Goal: Task Accomplishment & Management: Manage account settings

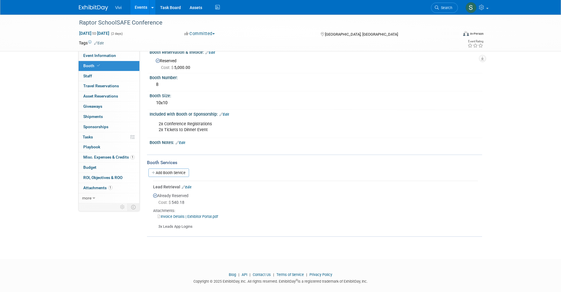
click at [86, 1] on div at bounding box center [97, 5] width 36 height 11
click at [85, 10] on img at bounding box center [93, 8] width 29 height 6
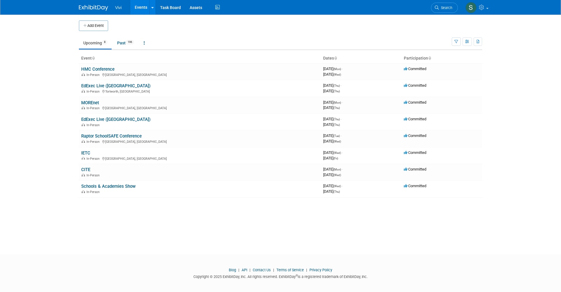
click at [543, 83] on body "Vivi Events Add Event Bulk Upload Events Shareable Event Boards Recently Viewed…" at bounding box center [280, 146] width 561 height 292
click at [91, 22] on button "Add Event" at bounding box center [93, 25] width 29 height 11
select select "7"
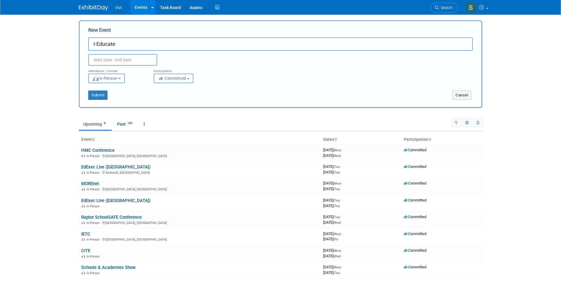
type input "I-Educate"
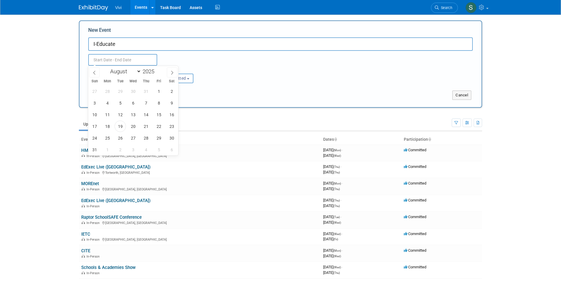
click at [107, 62] on input "text" at bounding box center [122, 60] width 69 height 12
select select "8"
click at [106, 102] on span "8" at bounding box center [107, 102] width 11 height 11
click at [124, 102] on span "9" at bounding box center [119, 102] width 11 height 11
type input "Sep 8, 2025 to Sep 9, 2025"
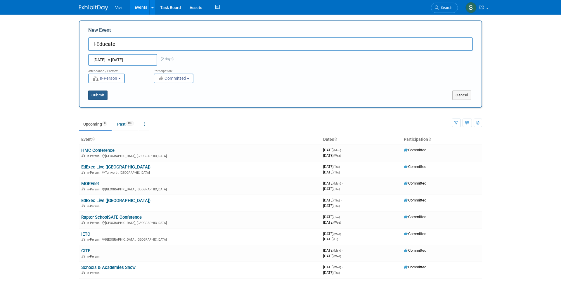
click at [106, 95] on button "Submit" at bounding box center [97, 95] width 19 height 9
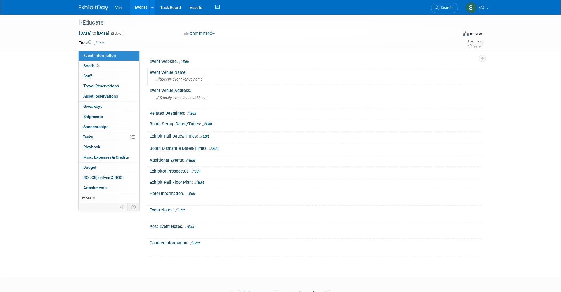
click at [180, 81] on div "Specify event venue name" at bounding box center [316, 79] width 324 height 9
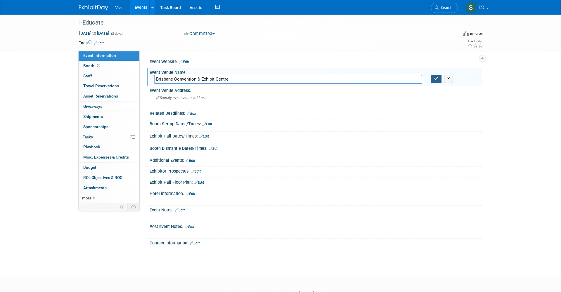
type input "Brisbane Convention & Exhibit Centre"
click at [436, 79] on icon "button" at bounding box center [436, 79] width 4 height 4
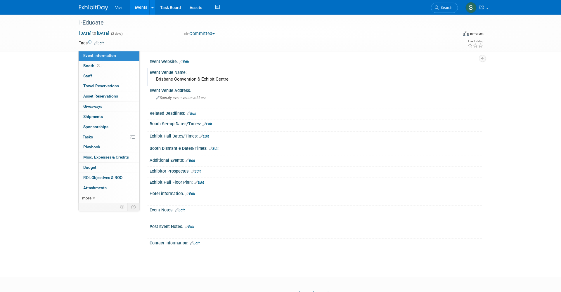
click at [186, 59] on div "Event Website: Edit" at bounding box center [316, 61] width 332 height 8
click at [186, 61] on link "Edit" at bounding box center [184, 62] width 10 height 4
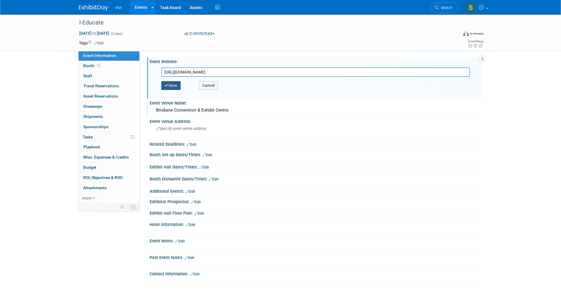
type input "https://qedgov.eventsair.com/i-educate-2025/"
click at [172, 83] on button "Save" at bounding box center [170, 85] width 19 height 9
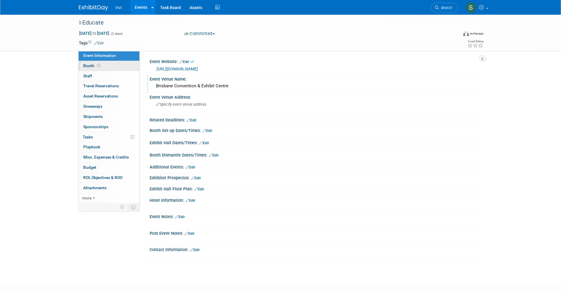
click at [87, 66] on span "Booth" at bounding box center [92, 65] width 18 height 5
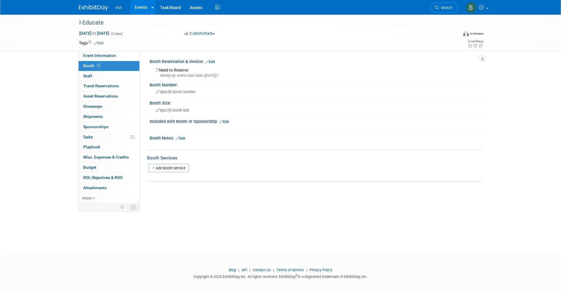
click at [211, 60] on link "Edit" at bounding box center [210, 62] width 10 height 4
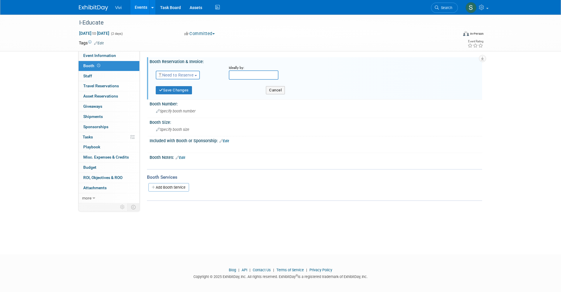
click at [174, 74] on span "Need to Reserve" at bounding box center [176, 75] width 35 height 5
click at [170, 90] on link "Reserved" at bounding box center [187, 93] width 63 height 8
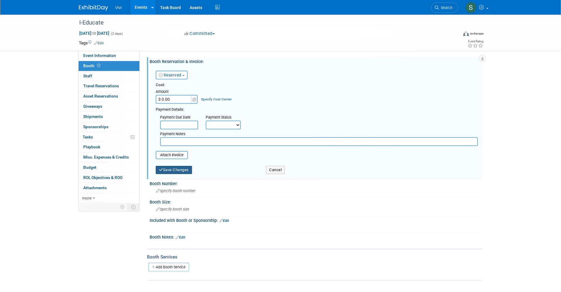
click at [166, 170] on button "Save Changes" at bounding box center [174, 170] width 36 height 8
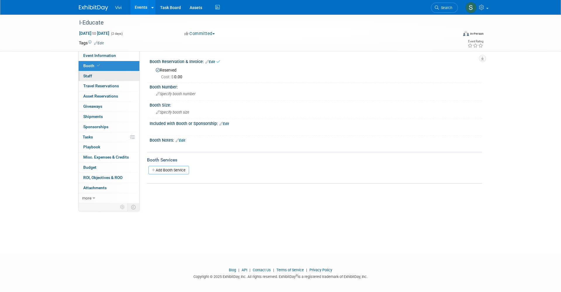
click at [92, 76] on span "Staff 0" at bounding box center [87, 76] width 9 height 5
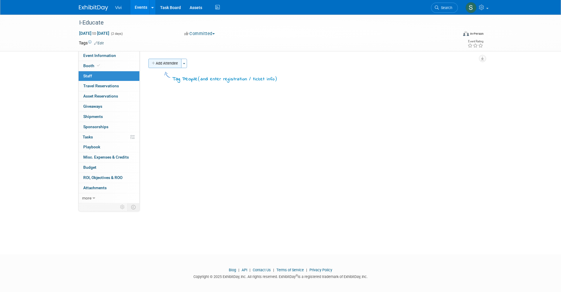
click at [168, 63] on button "Add Attendee" at bounding box center [164, 63] width 33 height 9
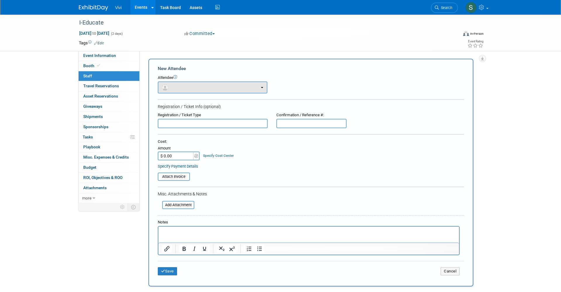
click at [166, 85] on img "button" at bounding box center [165, 87] width 6 height 6
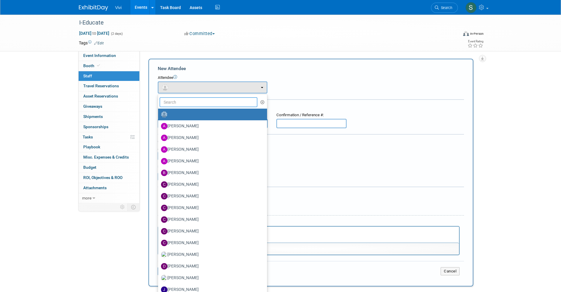
click at [178, 101] on input "text" at bounding box center [208, 102] width 98 height 10
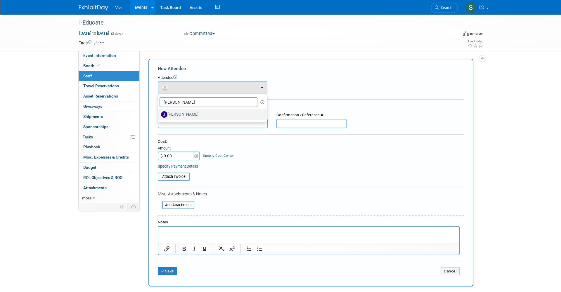
type input "jas"
click at [190, 115] on label "[PERSON_NAME]" at bounding box center [211, 114] width 100 height 9
click at [159, 115] on input "[PERSON_NAME]" at bounding box center [157, 114] width 4 height 4
select select "b882321c-0b5c-411a-9859-2f0194e5368f"
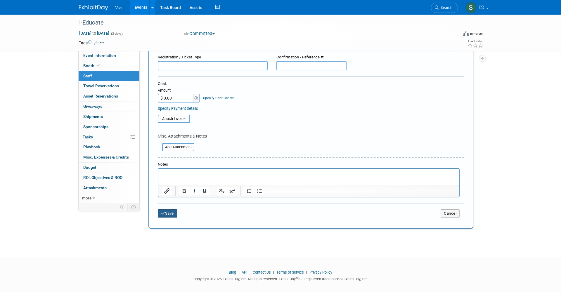
click at [161, 211] on icon "submit" at bounding box center [163, 213] width 4 height 4
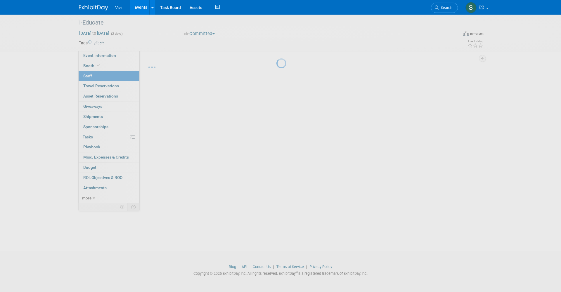
scroll to position [3, 0]
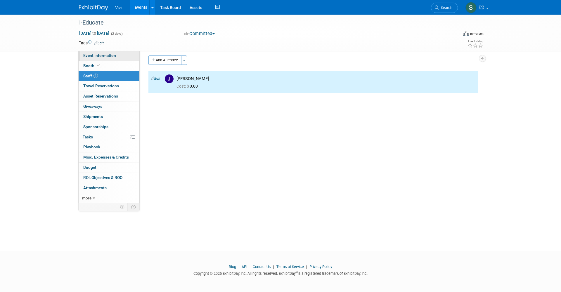
click at [107, 57] on span "Event Information" at bounding box center [99, 55] width 33 height 5
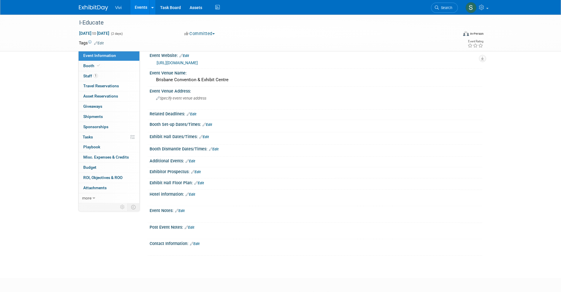
scroll to position [7, 0]
click at [100, 66] on span at bounding box center [98, 65] width 5 height 4
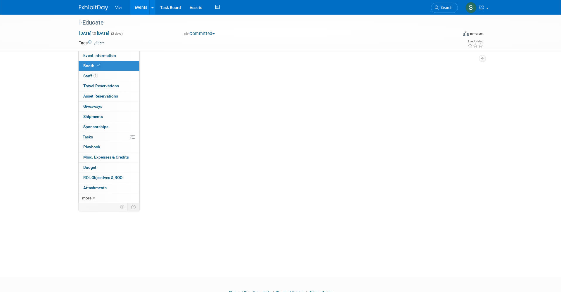
scroll to position [0, 0]
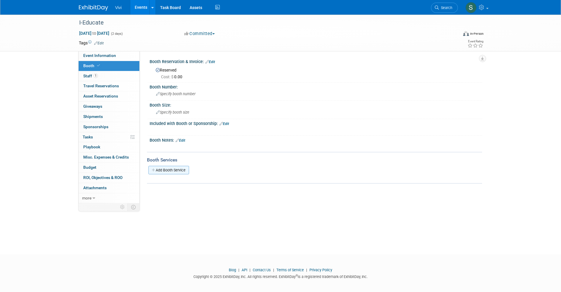
click at [171, 170] on link "Add Booth Service" at bounding box center [168, 170] width 41 height 8
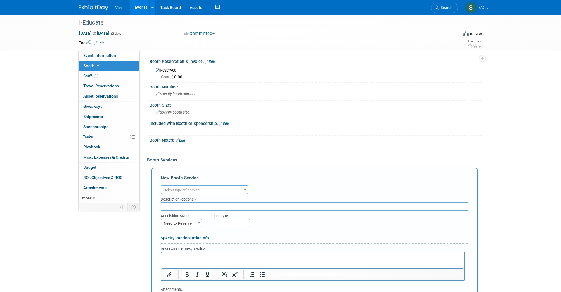
click at [174, 190] on span "Select type of service" at bounding box center [182, 190] width 36 height 4
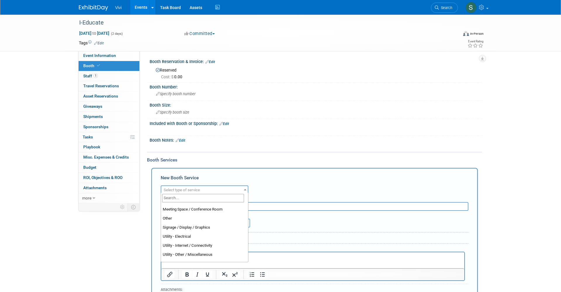
scroll to position [143, 0]
select select "8"
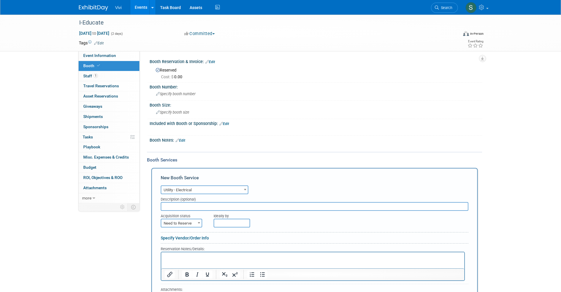
click at [171, 221] on span "Need to Reserve" at bounding box center [181, 223] width 40 height 8
select select "2"
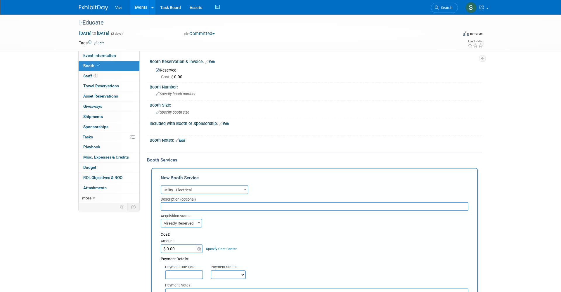
click at [172, 206] on input "text" at bounding box center [315, 206] width 308 height 9
type input "("
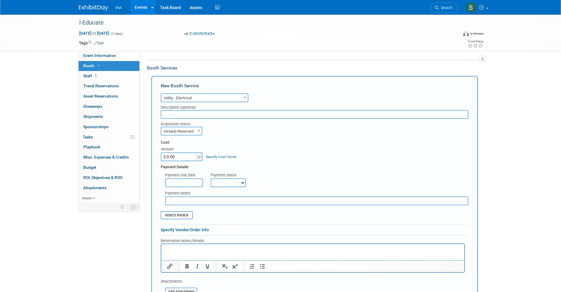
scroll to position [92, 0]
click at [180, 251] on p "Rich Text Area. Press ALT-0 for help." at bounding box center [313, 249] width 296 height 6
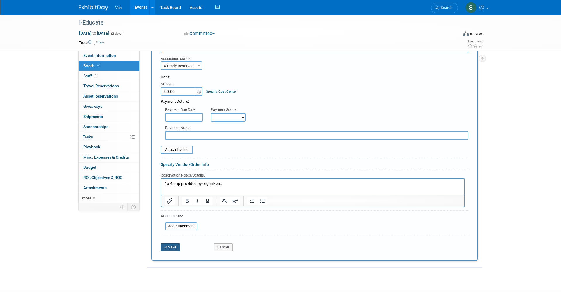
click at [169, 244] on button "Save" at bounding box center [170, 247] width 19 height 8
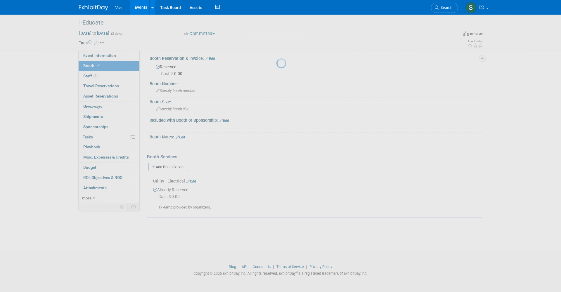
scroll to position [3, 0]
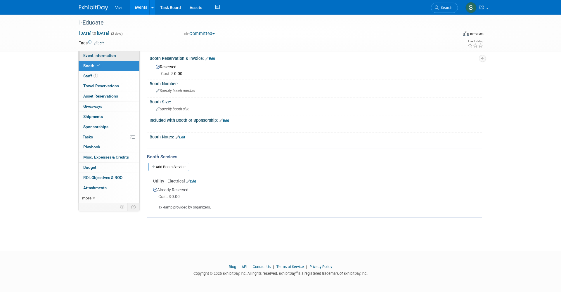
click at [121, 58] on link "Event Information" at bounding box center [109, 56] width 61 height 10
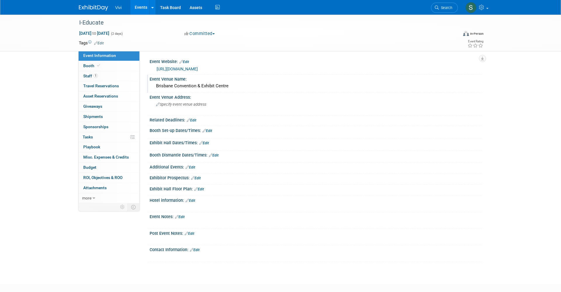
click at [187, 85] on div "Brisbane Convention & Exhibit Centre" at bounding box center [316, 85] width 324 height 9
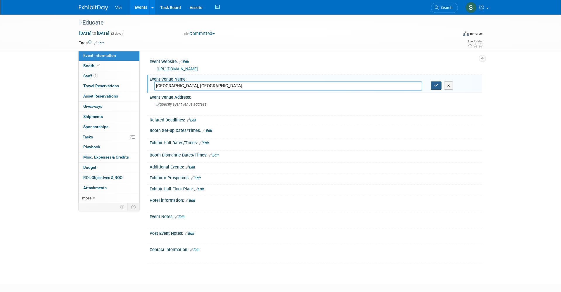
type input "Brisbane Convention & Exhibit Centre, Plaza Ballroom"
click at [436, 85] on icon "button" at bounding box center [436, 86] width 4 height 4
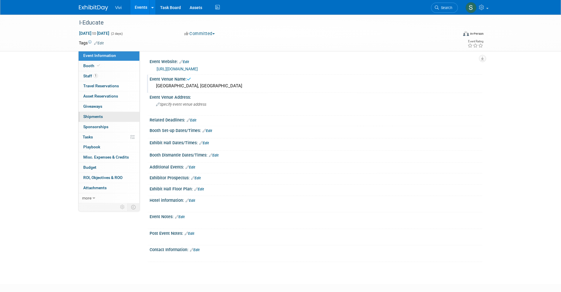
click at [104, 117] on link "0 Shipments 0" at bounding box center [109, 117] width 61 height 10
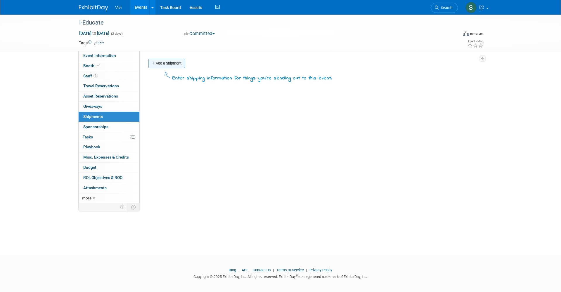
click at [169, 64] on link "Add a Shipment" at bounding box center [166, 63] width 37 height 9
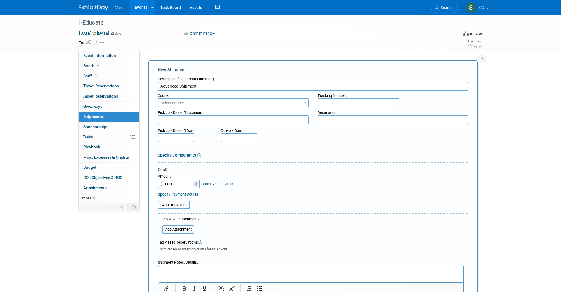
type input "Advanced Shipment"
click at [330, 121] on textarea at bounding box center [392, 119] width 151 height 9
paste textarea "BRISBANE CONVENTION & EXHIBITION CENTRE KITCHEN LOADING DOCK via GLENELG STREET…"
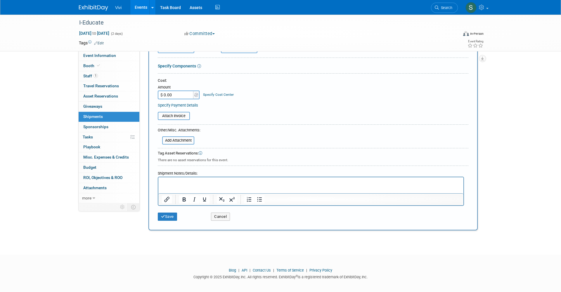
scroll to position [100, 0]
type textarea "BRISBANE CONVENTION & EXHIBITION CENTRE KITCHEN LOADING DOCK via GLENELG STREET…"
click at [184, 139] on input "file" at bounding box center [159, 141] width 70 height 7
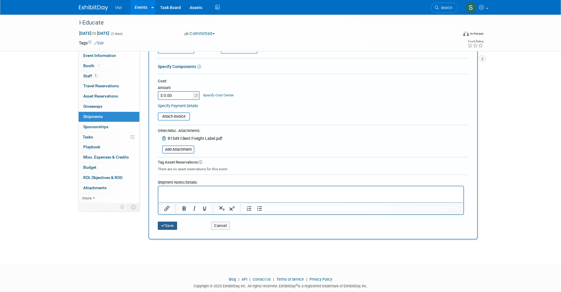
click at [164, 224] on icon "submit" at bounding box center [163, 226] width 4 height 4
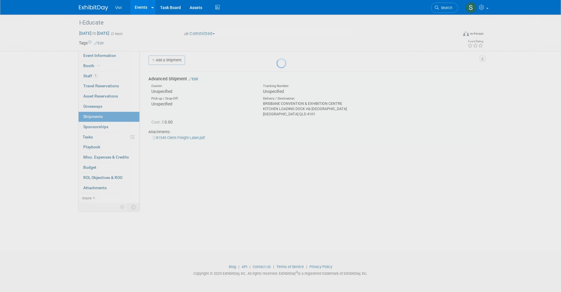
scroll to position [3, 0]
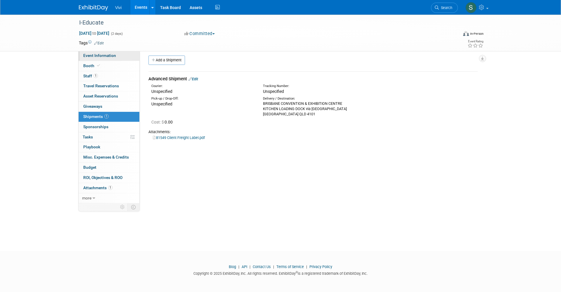
click at [116, 55] on link "Event Information" at bounding box center [109, 56] width 61 height 10
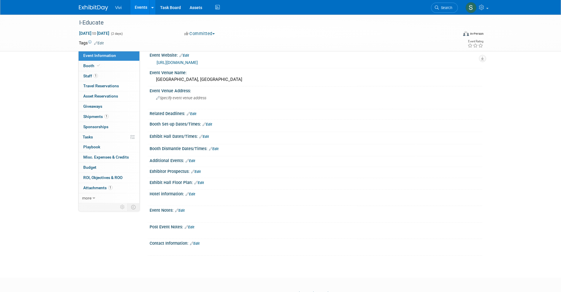
scroll to position [10, 0]
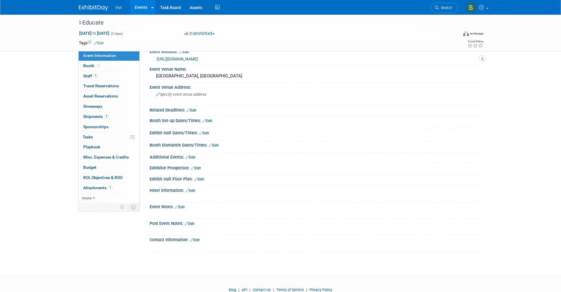
click at [183, 205] on link "Edit" at bounding box center [180, 207] width 10 height 4
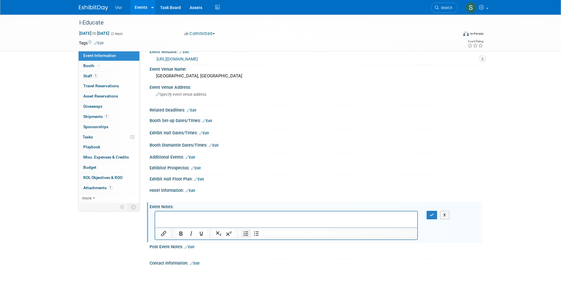
scroll to position [0, 0]
click at [218, 218] on p "Exhibit" at bounding box center [286, 217] width 255 height 6
click at [190, 216] on p "Exhibitor Site" at bounding box center [286, 217] width 255 height 6
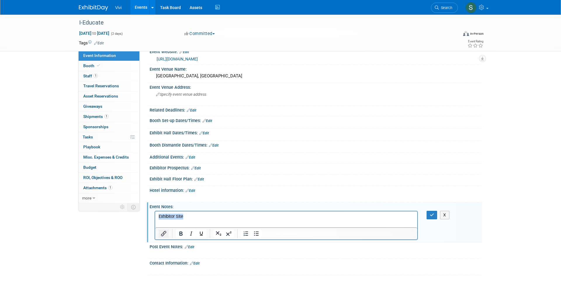
click at [163, 233] on icon "Insert/edit link" at bounding box center [163, 233] width 5 height 5
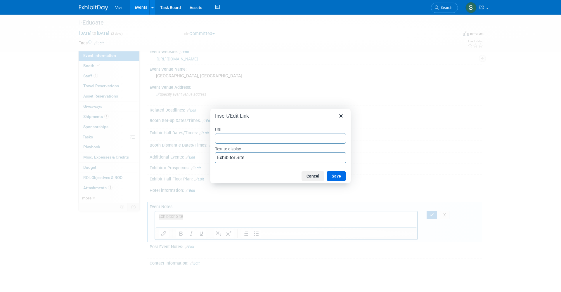
type input "https://qedgov.eventsair.com/ExhibitionPortal/i-educate-2025/exhibitor-portal"
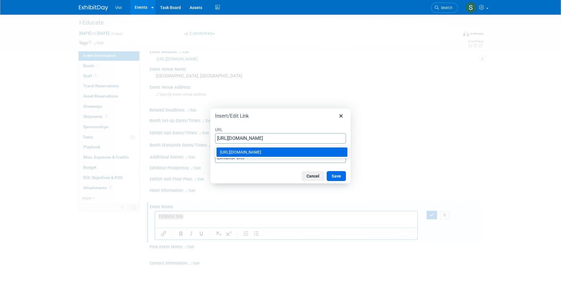
click at [325, 156] on div "https://qedgov.eventsair.com/ExhibitionPortal/i-educate-2025/exhibitor-portal" at bounding box center [282, 152] width 125 height 7
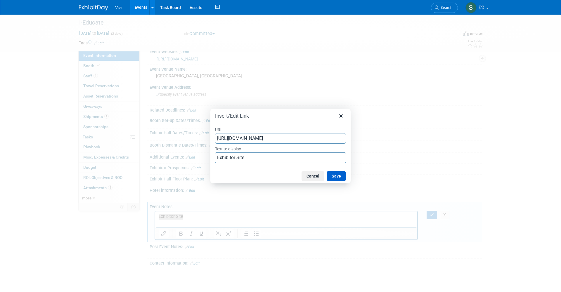
click at [343, 178] on button "Save" at bounding box center [336, 176] width 19 height 10
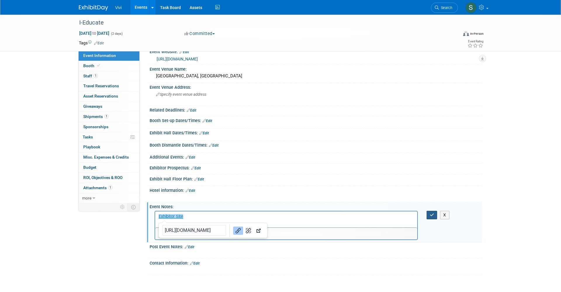
click at [431, 211] on button "button" at bounding box center [431, 215] width 11 height 8
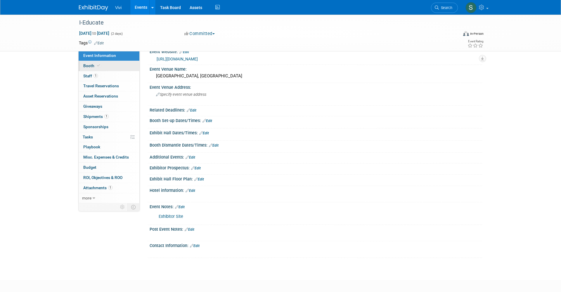
click at [95, 67] on span "Booth" at bounding box center [92, 65] width 18 height 5
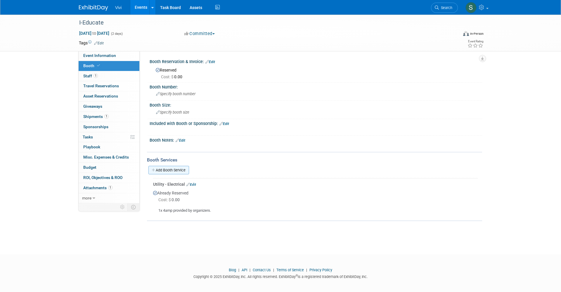
click at [175, 172] on link "Add Booth Service" at bounding box center [168, 170] width 41 height 8
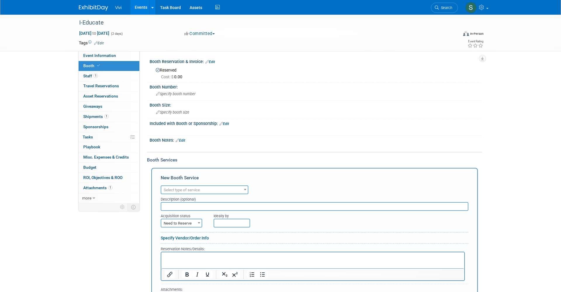
click at [182, 188] on span "Select type of service" at bounding box center [182, 190] width 36 height 4
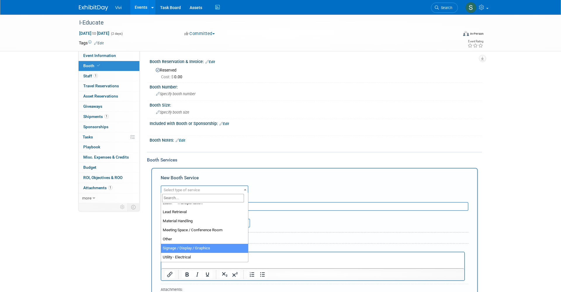
scroll to position [115, 0]
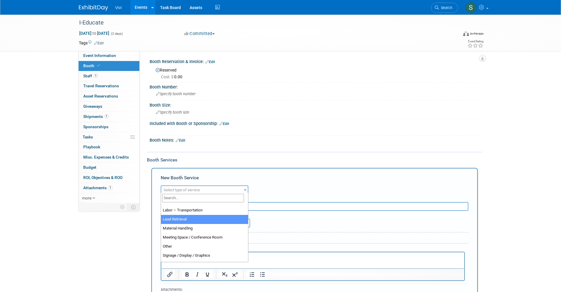
select select "7"
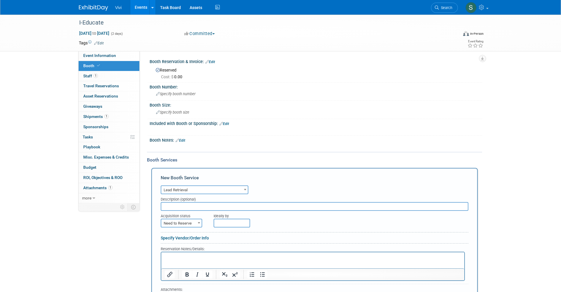
click at [177, 204] on input "text" at bounding box center [315, 206] width 308 height 9
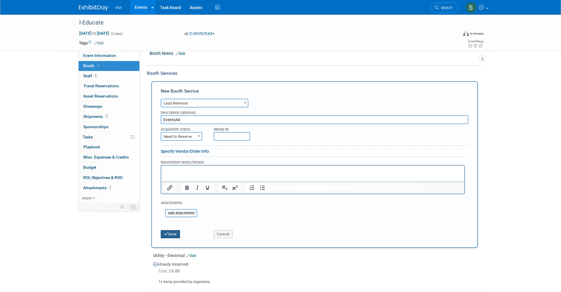
type input "EventsAir"
click at [169, 230] on button "Save" at bounding box center [170, 234] width 19 height 8
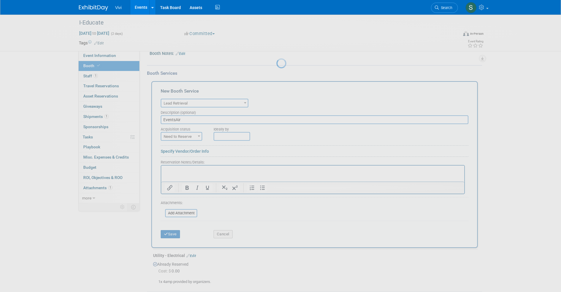
scroll to position [28, 0]
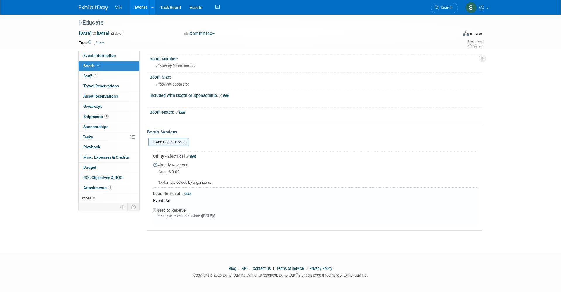
click at [165, 144] on link "Add Booth Service" at bounding box center [168, 142] width 41 height 8
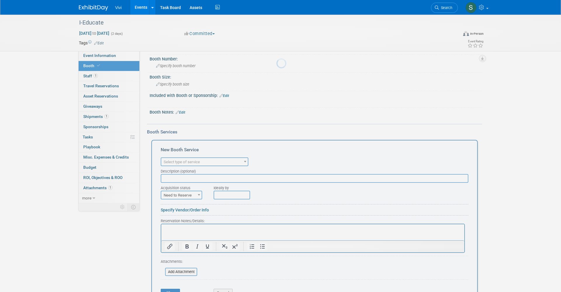
scroll to position [0, 0]
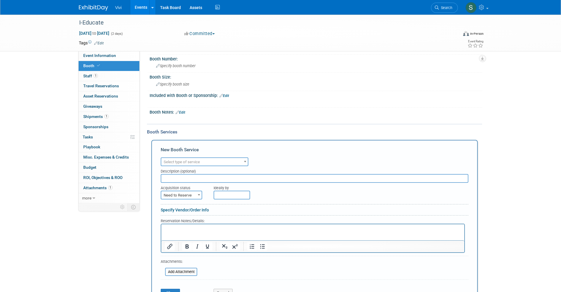
click at [180, 160] on span "Select type of service" at bounding box center [182, 162] width 36 height 4
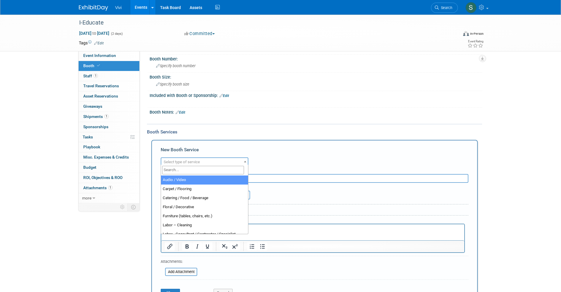
select select "2"
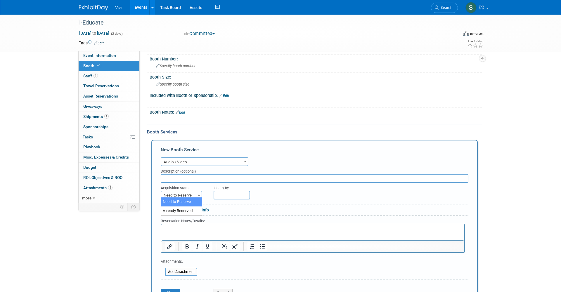
click at [171, 192] on span "Need to Reserve" at bounding box center [181, 195] width 40 height 8
select select "2"
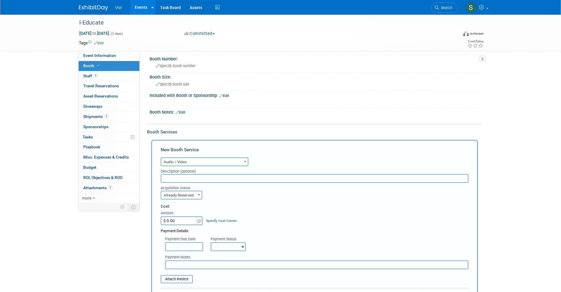
click at [167, 216] on input "$ 0.00" at bounding box center [179, 220] width 37 height 9
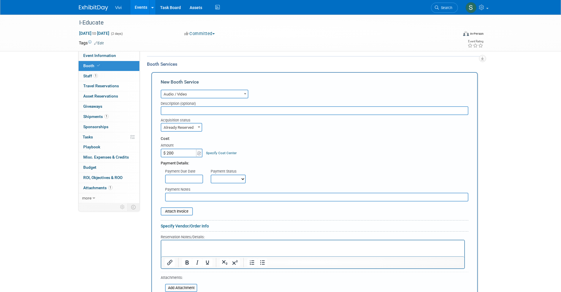
scroll to position [96, 0]
type input "$ 200.00"
click at [172, 244] on p "Rich Text Area. Press ALT-0 for help." at bounding box center [313, 245] width 296 height 6
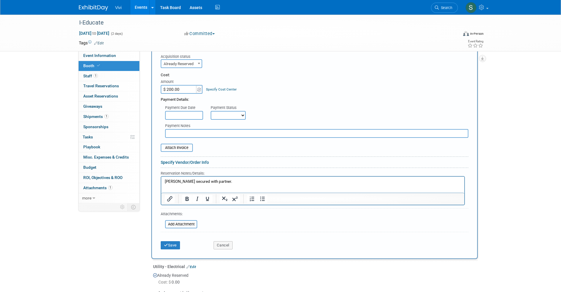
scroll to position [159, 0]
click at [170, 244] on button "Save" at bounding box center [170, 246] width 19 height 8
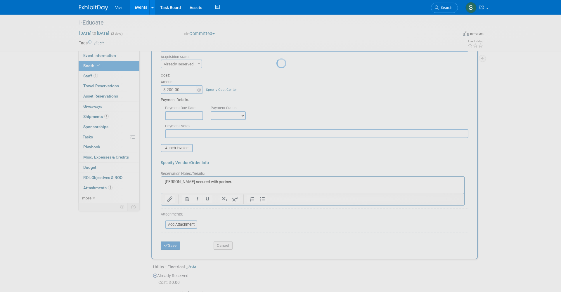
scroll to position [65, 0]
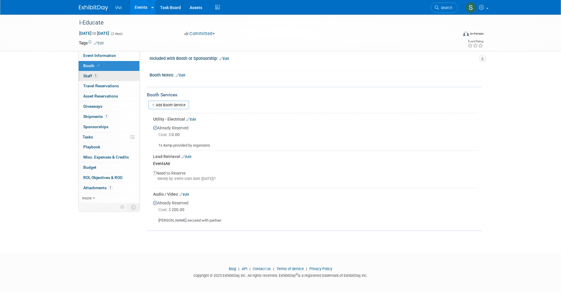
click at [121, 76] on link "1 Staff 1" at bounding box center [109, 76] width 61 height 10
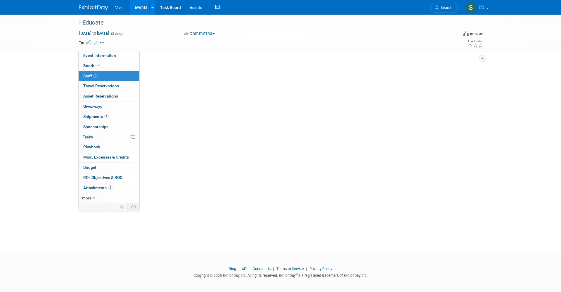
scroll to position [0, 0]
click at [170, 63] on button "Add Attendee" at bounding box center [164, 63] width 33 height 9
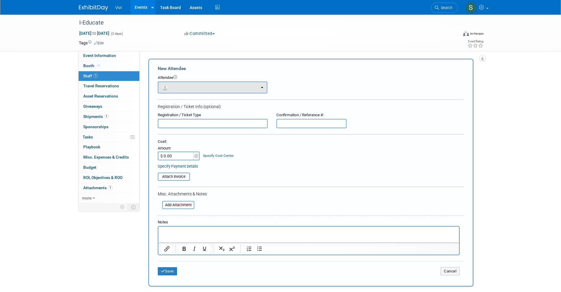
click at [171, 86] on button "button" at bounding box center [213, 87] width 110 height 12
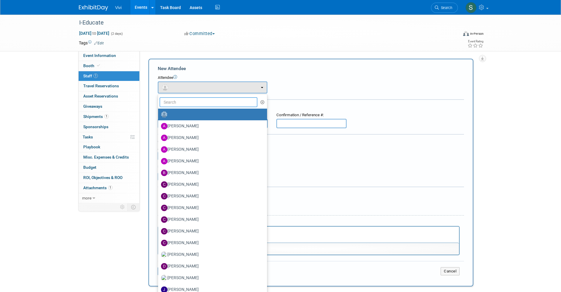
click at [178, 103] on input "text" at bounding box center [208, 102] width 98 height 10
type input "k"
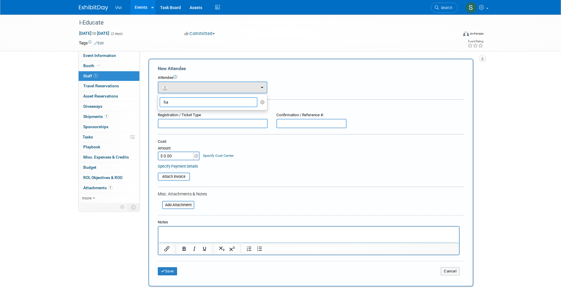
type input "h"
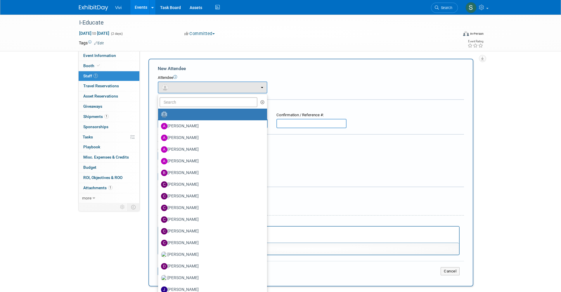
click at [112, 258] on div "Event Information Event Info Booth Booth 1 Staff 1 Staff 0 Travel Reservations …" at bounding box center [280, 168] width 412 height 306
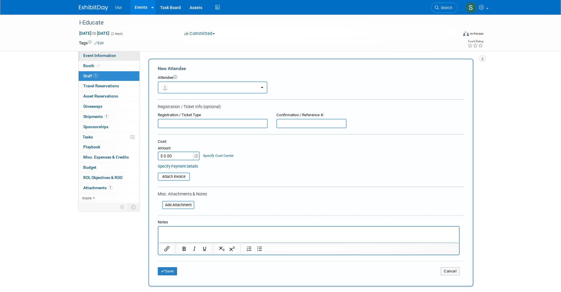
click at [111, 52] on link "Event Information" at bounding box center [109, 56] width 61 height 10
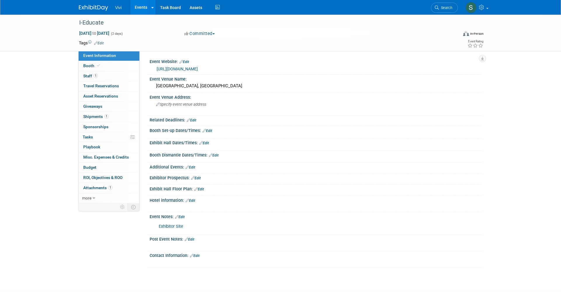
click at [91, 62] on link "Booth" at bounding box center [109, 66] width 61 height 10
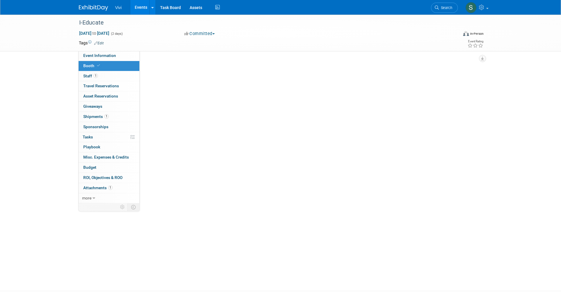
drag, startPoint x: 0, startPoint y: 37, endPoint x: 91, endPoint y: 62, distance: 94.2
click at [91, 62] on link "Booth" at bounding box center [109, 66] width 61 height 10
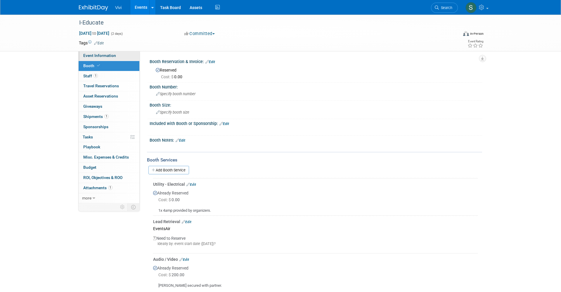
click at [97, 55] on span "Event Information" at bounding box center [99, 55] width 33 height 5
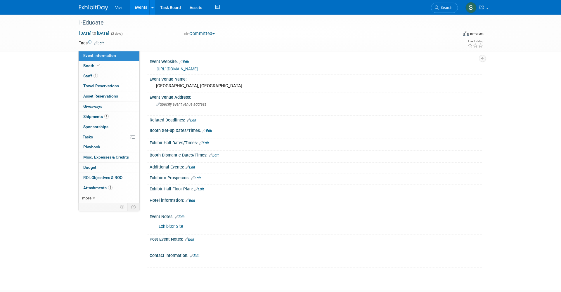
click at [211, 129] on link "Edit" at bounding box center [207, 131] width 10 height 4
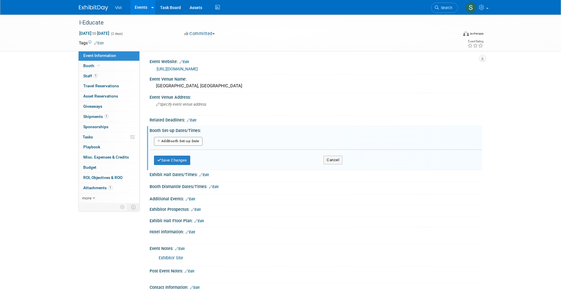
click at [166, 139] on button "Add Another Booth Set-up Date" at bounding box center [178, 141] width 48 height 9
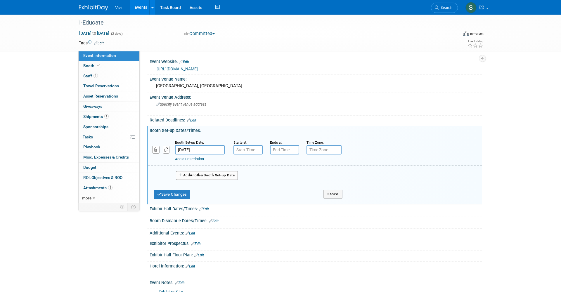
click at [191, 151] on input "Sep 8, 2025" at bounding box center [200, 149] width 50 height 9
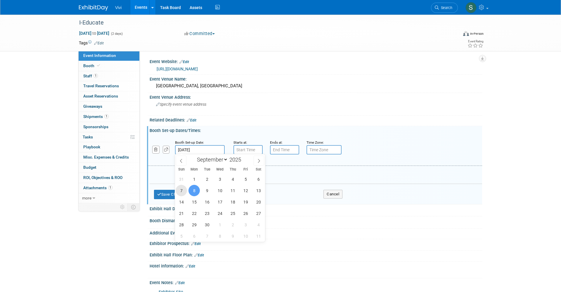
click at [176, 190] on span "7" at bounding box center [181, 190] width 11 height 11
type input "Sep 7, 2025"
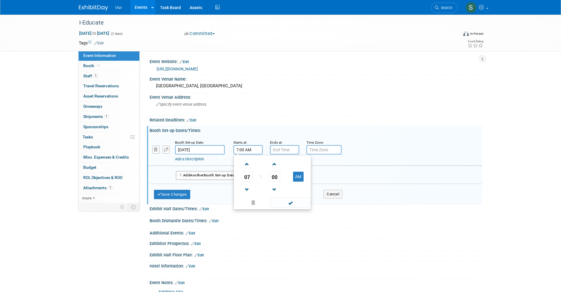
click at [239, 148] on input "7:00 AM" at bounding box center [247, 149] width 29 height 9
click at [244, 177] on span "07" at bounding box center [247, 176] width 11 height 11
click at [298, 164] on td "03" at bounding box center [300, 165] width 19 height 16
click at [298, 178] on button "AM" at bounding box center [298, 177] width 11 height 10
type input "3:00 PM"
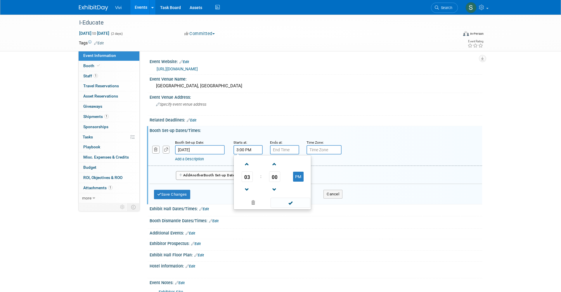
type input "7:00 PM"
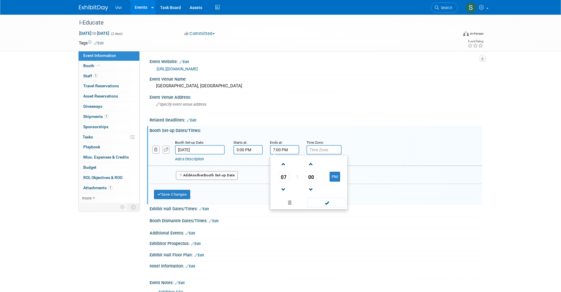
click at [276, 152] on input "7:00 PM" at bounding box center [284, 149] width 29 height 9
click at [169, 191] on button "Save Changes" at bounding box center [172, 194] width 36 height 9
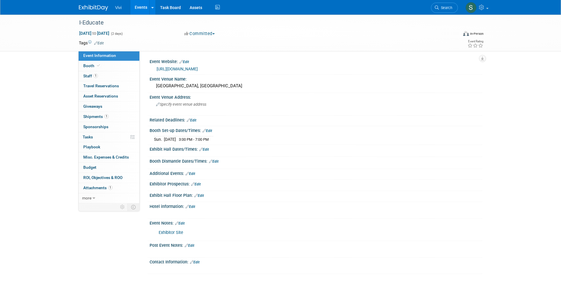
click at [207, 130] on link "Edit" at bounding box center [207, 131] width 10 height 4
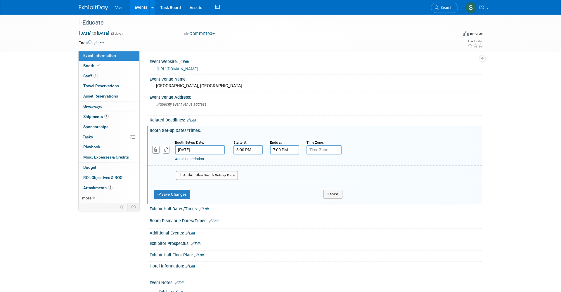
click at [190, 172] on button "Add Another Booth Set-up Date" at bounding box center [207, 175] width 62 height 9
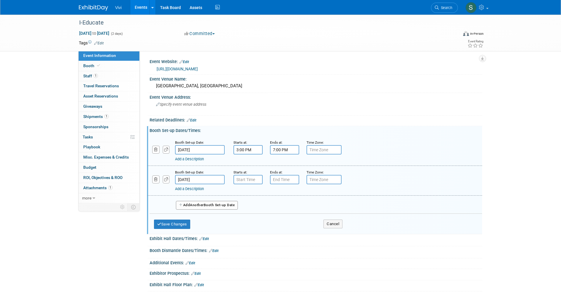
type input "7:00 AM"
click at [242, 177] on input "7:00 AM" at bounding box center [247, 179] width 29 height 9
click at [283, 179] on input "7:00 PM" at bounding box center [284, 179] width 29 height 9
click at [307, 207] on span "00" at bounding box center [311, 206] width 11 height 11
click at [318, 210] on td "30" at bounding box center [318, 210] width 19 height 16
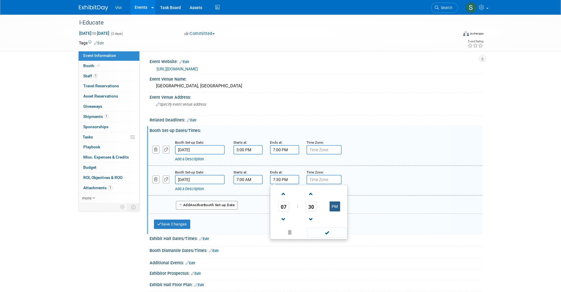
click at [333, 202] on button "PM" at bounding box center [334, 207] width 11 height 10
type input "7:30 AM"
click at [175, 218] on div "Save Changes Cancel" at bounding box center [248, 223] width 188 height 18
click at [156, 221] on button "Save Changes" at bounding box center [172, 224] width 36 height 9
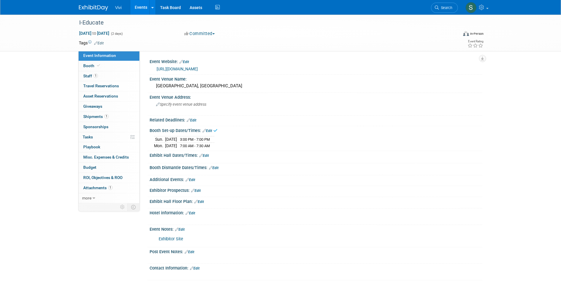
click at [208, 155] on link "Edit" at bounding box center [204, 156] width 10 height 4
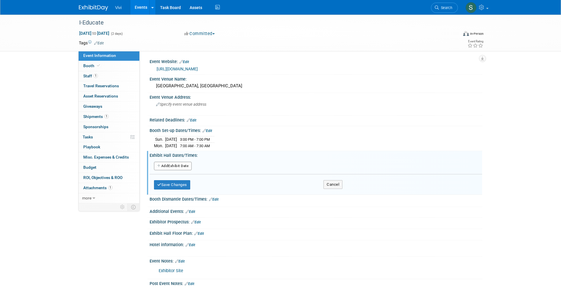
click at [170, 166] on button "Add Another Exhibit Date" at bounding box center [173, 166] width 38 height 9
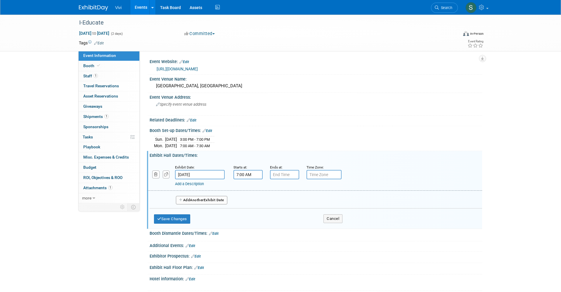
click at [242, 173] on input "7:00 AM" at bounding box center [247, 174] width 29 height 9
click at [279, 200] on span "00" at bounding box center [274, 201] width 11 height 11
click at [284, 204] on td "30" at bounding box center [281, 205] width 19 height 16
type input "7:30 AM"
click at [287, 173] on input "7:00 PM" at bounding box center [284, 174] width 29 height 9
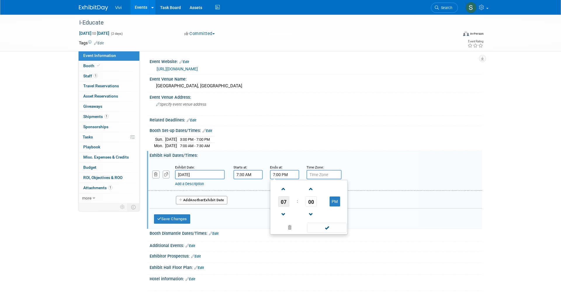
click at [280, 203] on span "07" at bounding box center [283, 201] width 11 height 11
click at [278, 205] on td "04" at bounding box center [280, 205] width 19 height 16
click at [313, 201] on span "00" at bounding box center [311, 201] width 11 height 11
click at [315, 203] on td "30" at bounding box center [318, 205] width 19 height 16
type input "4:30 PM"
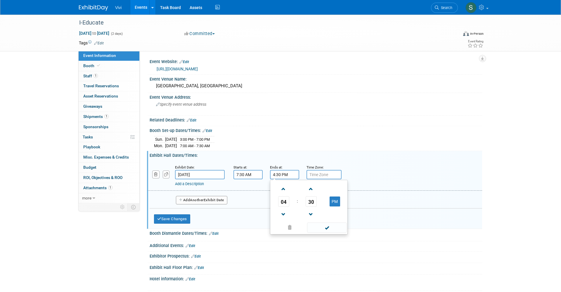
click at [189, 200] on button "Add Another Exhibit Date" at bounding box center [201, 200] width 51 height 9
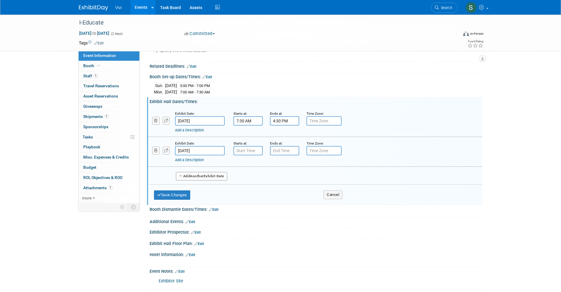
scroll to position [55, 0]
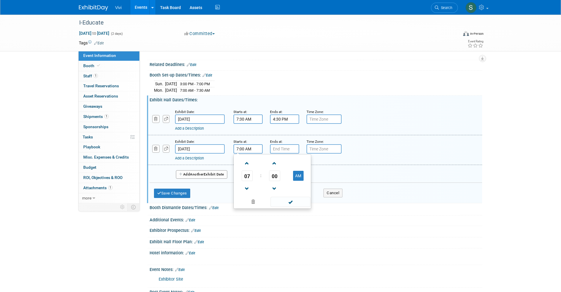
click at [243, 144] on input "7:00 AM" at bounding box center [247, 148] width 29 height 9
click at [275, 174] on span "00" at bounding box center [274, 176] width 11 height 11
click at [283, 179] on td "30" at bounding box center [281, 179] width 19 height 16
type input "7:30 AM"
click at [277, 145] on input "7:00 PM" at bounding box center [284, 148] width 29 height 9
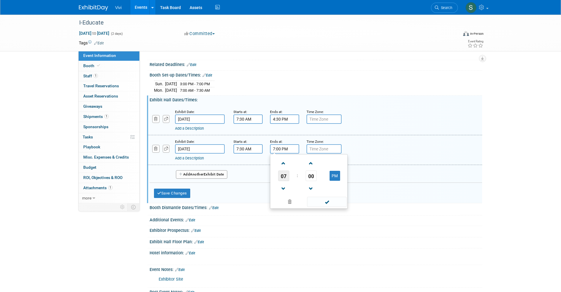
click at [284, 174] on span "07" at bounding box center [283, 176] width 11 height 11
click at [281, 177] on td "04" at bounding box center [280, 179] width 19 height 16
type input "4:00 PM"
click at [179, 189] on button "Save Changes" at bounding box center [172, 193] width 36 height 9
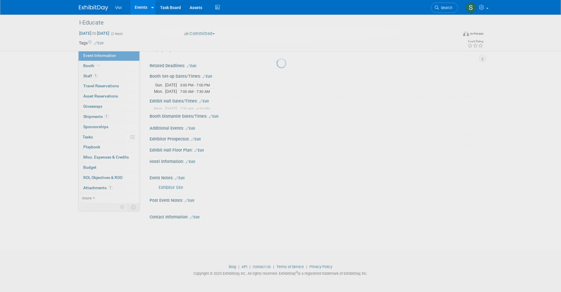
scroll to position [47, 0]
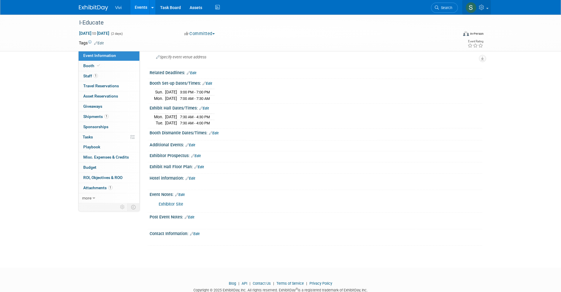
click at [488, 13] on link at bounding box center [476, 7] width 29 height 15
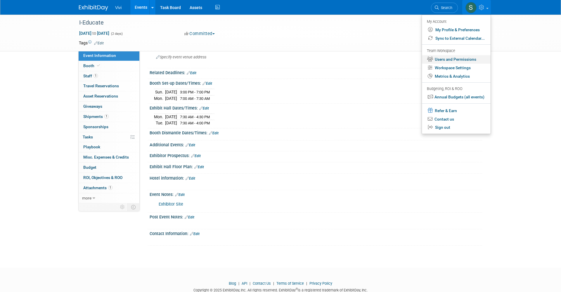
click at [446, 59] on link "Users and Permissions" at bounding box center [456, 59] width 69 height 8
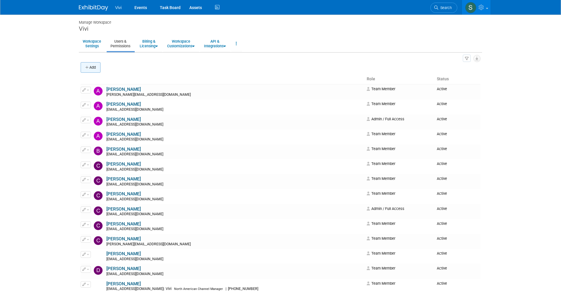
click at [82, 65] on button "Add" at bounding box center [91, 67] width 20 height 11
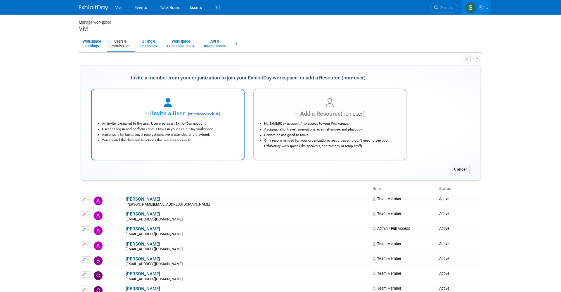
click at [162, 112] on span "Invite a User" at bounding box center [149, 113] width 69 height 7
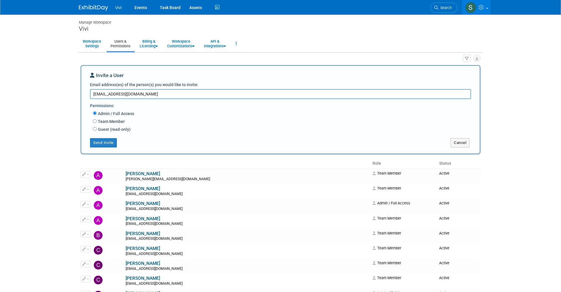
type textarea "hayleeh@vivi.io"
click at [91, 118] on div "Admin / Full Access Team Member Event Management General Can add and remove eve…" at bounding box center [282, 122] width 385 height 24
click at [97, 119] on label "Team Member" at bounding box center [111, 122] width 28 height 6
click at [97, 119] on input "Team Member" at bounding box center [95, 121] width 4 height 4
radio input "true"
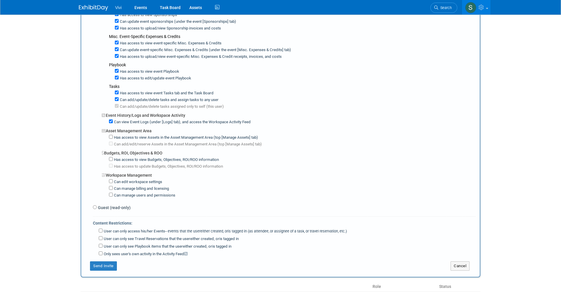
scroll to position [395, 0]
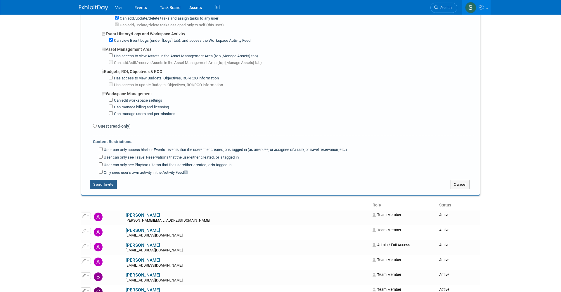
click at [93, 180] on button "Send Invite" at bounding box center [103, 184] width 27 height 9
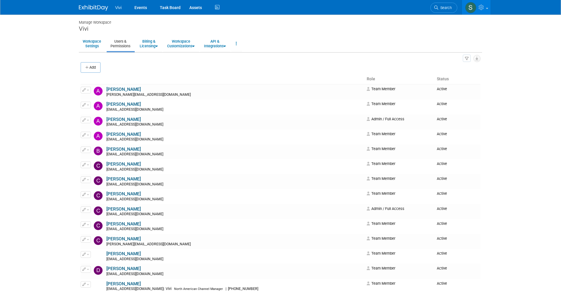
scroll to position [0, 0]
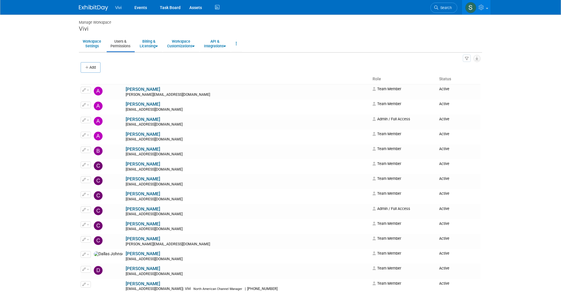
click at [93, 7] on img at bounding box center [93, 8] width 29 height 6
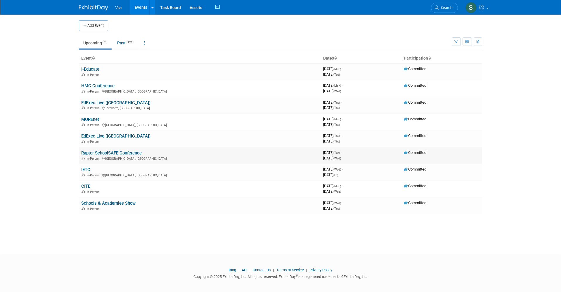
click at [88, 150] on link "Raptor SchoolSAFE Conference" at bounding box center [111, 152] width 60 height 5
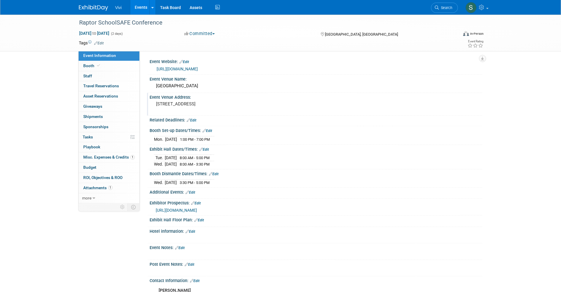
click at [197, 101] on pre "[STREET_ADDRESS]" at bounding box center [219, 103] width 126 height 5
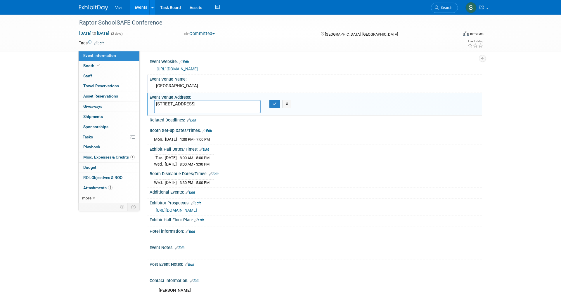
click at [208, 85] on div "[GEOGRAPHIC_DATA]" at bounding box center [316, 85] width 324 height 9
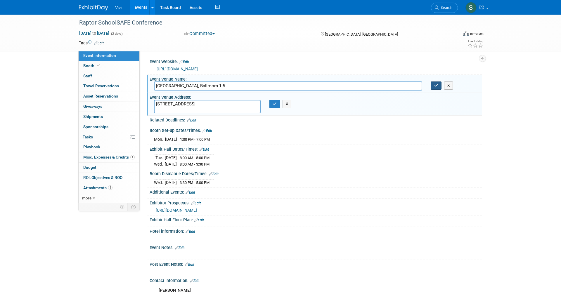
type input "[GEOGRAPHIC_DATA], Ballroom 1-5"
click at [436, 86] on icon "button" at bounding box center [436, 86] width 4 height 4
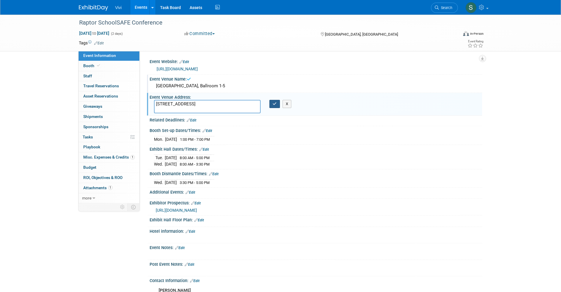
click at [272, 103] on button "button" at bounding box center [274, 104] width 11 height 8
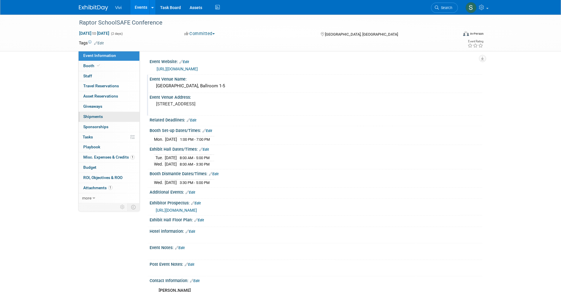
click at [109, 114] on link "0 Shipments 0" at bounding box center [109, 117] width 61 height 10
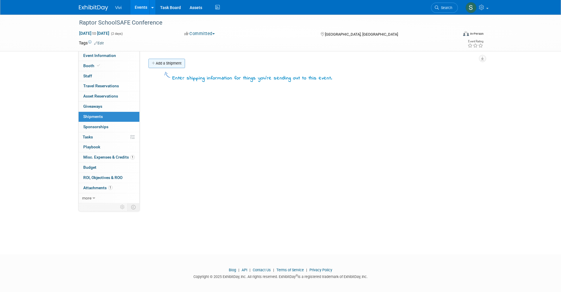
click at [174, 63] on link "Add a Shipment" at bounding box center [166, 63] width 37 height 9
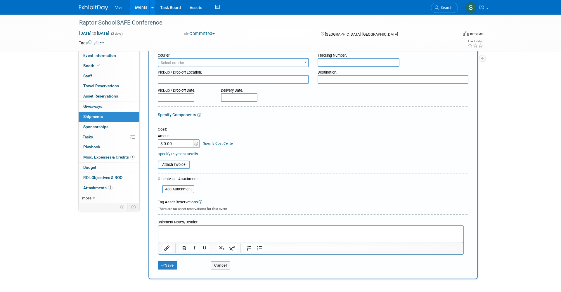
scroll to position [43, 0]
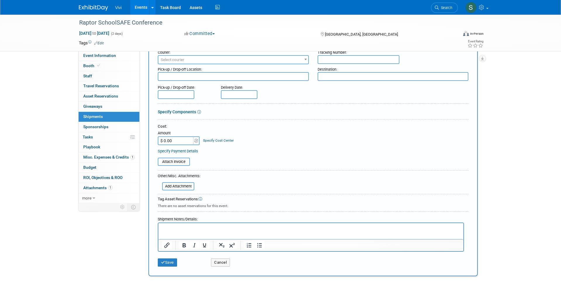
type input "Advanced Shipping"
click at [202, 231] on html at bounding box center [310, 227] width 305 height 8
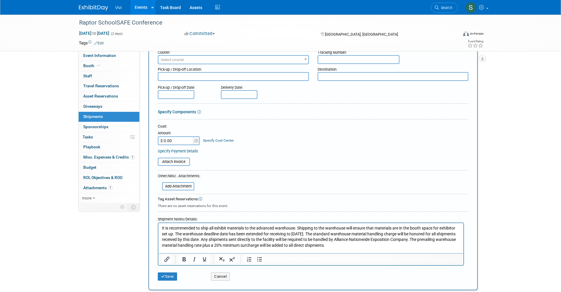
click at [367, 77] on textarea at bounding box center [392, 76] width 151 height 9
paste textarea "The 2025 Raptor SchoolSAFE Conference c/o Alliance Exposition [STREET_ADDRESS][…"
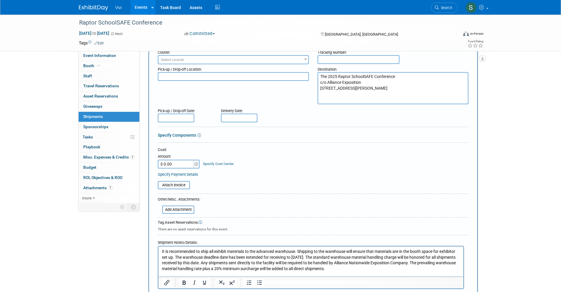
click at [319, 75] on textarea "The 2025 Raptor SchoolSAFE Conference c/o Alliance Exposition [STREET_ADDRESS][…" at bounding box center [392, 88] width 151 height 32
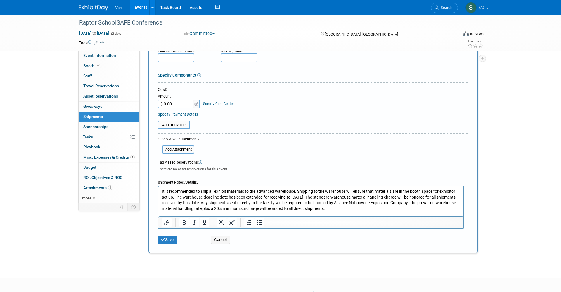
scroll to position [114, 0]
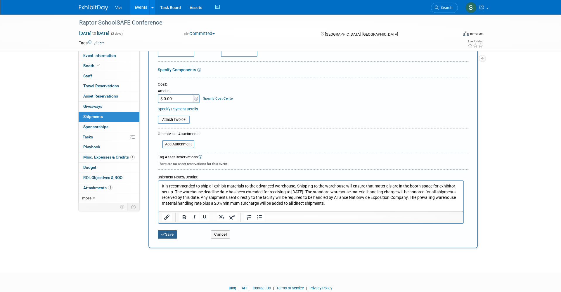
type textarea "Vivi, 8 The 2025 Raptor SchoolSAFE Conference c/o Alliance Exposition [STREET_A…"
click at [166, 231] on button "Save" at bounding box center [167, 234] width 19 height 8
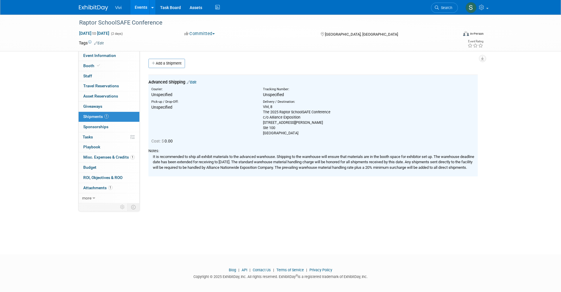
scroll to position [0, 0]
click at [169, 63] on link "Add a Shipment" at bounding box center [166, 63] width 37 height 9
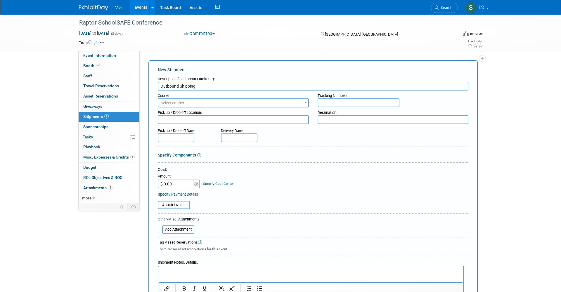
type input "Outbound Shipping"
click at [344, 118] on textarea at bounding box center [392, 119] width 151 height 9
paste textarea "Exhibiting Company Name/Booth # The 2025 Raptor SchoolSAFE Conference c/o Allia…"
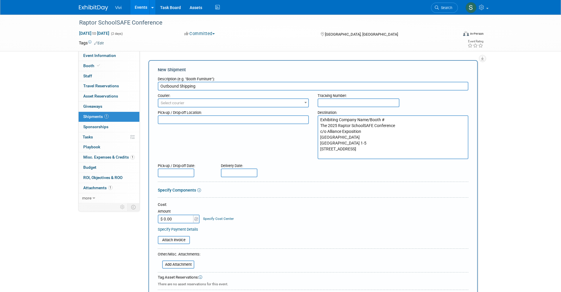
drag, startPoint x: 391, startPoint y: 117, endPoint x: 281, endPoint y: 97, distance: 111.6
click at [281, 97] on form "Description (e.g. "Booth Furniture"): Outbound Shipping Courier: 007EX 17 Post …" at bounding box center [313, 211] width 310 height 274
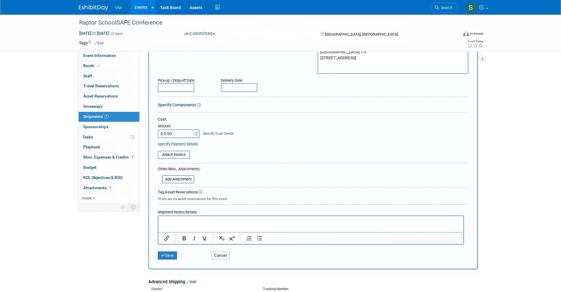
scroll to position [87, 0]
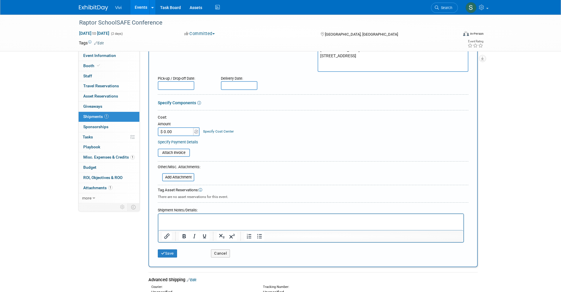
type textarea "Vivi, 8 The 2025 Raptor SchoolSAFE Conference c/o Alliance Exposition [GEOGRAPH…"
click at [175, 222] on html at bounding box center [310, 218] width 305 height 8
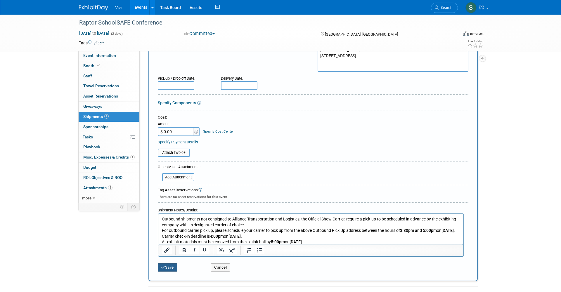
click at [169, 266] on button "Save" at bounding box center [167, 267] width 19 height 8
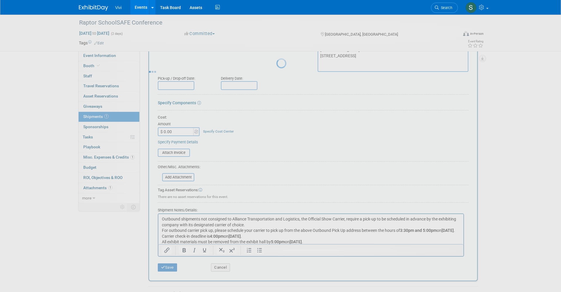
scroll to position [63, 0]
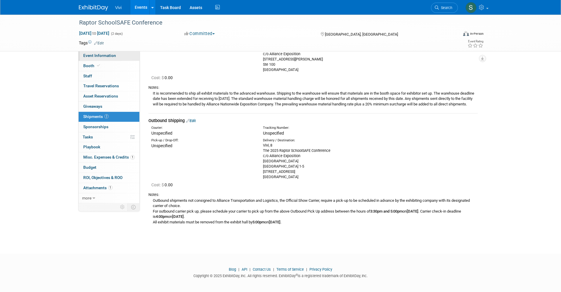
click at [99, 60] on link "Event Information" at bounding box center [109, 56] width 61 height 10
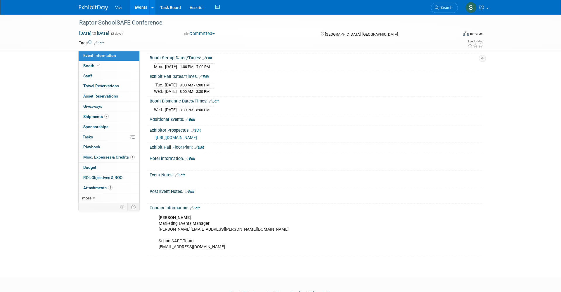
scroll to position [75, 0]
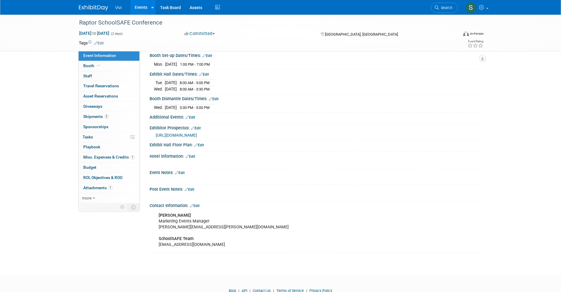
click at [199, 204] on link "Edit" at bounding box center [195, 206] width 10 height 4
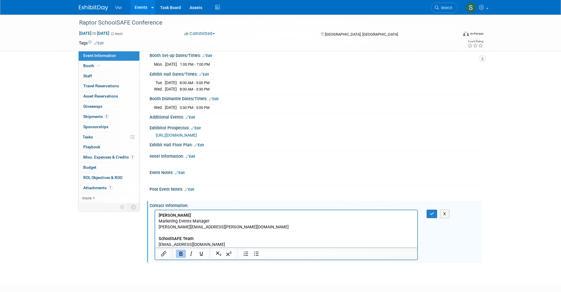
scroll to position [0, 0]
click at [237, 245] on p "[PERSON_NAME] Marketing Events Manager [PERSON_NAME][EMAIL_ADDRESS][PERSON_NAME…" at bounding box center [286, 229] width 255 height 35
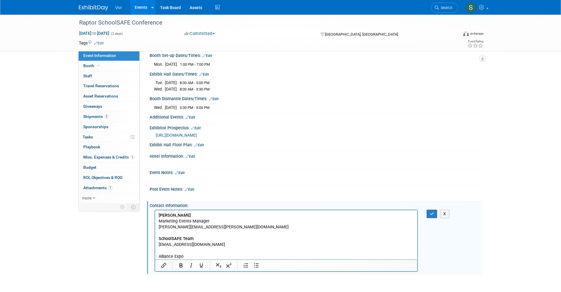
click at [181, 256] on p "Alliance Expo" at bounding box center [286, 257] width 255 height 6
click at [182, 263] on icon "Bold" at bounding box center [180, 265] width 3 height 4
click at [189, 253] on p "Rich Text Area. Press ALT-0 for help." at bounding box center [286, 250] width 255 height 6
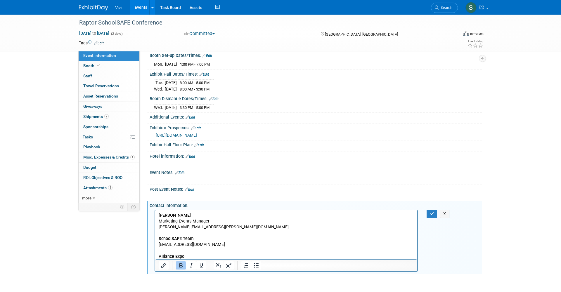
click at [187, 256] on p "Alliance Expo" at bounding box center [286, 257] width 255 height 6
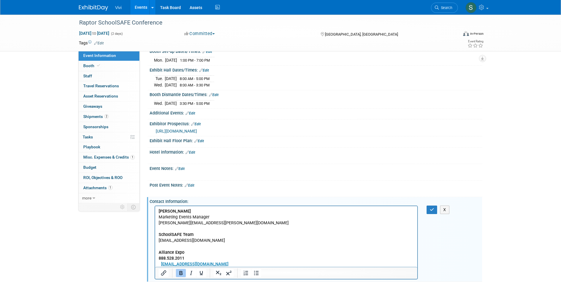
scroll to position [82, 0]
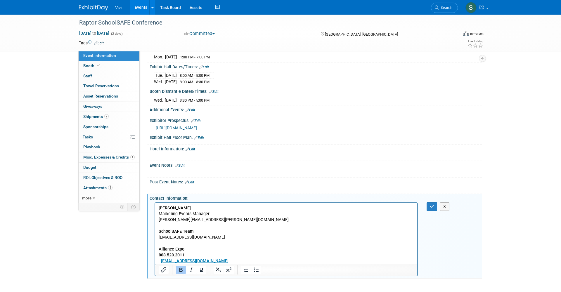
click at [194, 248] on p "Alliance Expo" at bounding box center [286, 249] width 255 height 6
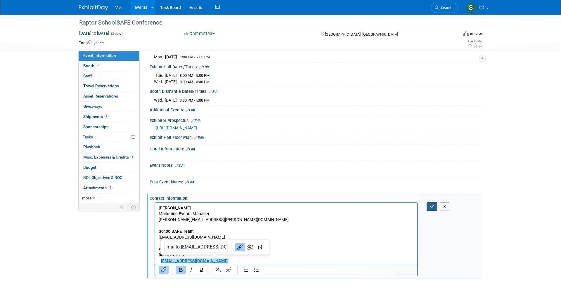
click at [433, 204] on icon "button" at bounding box center [432, 206] width 4 height 4
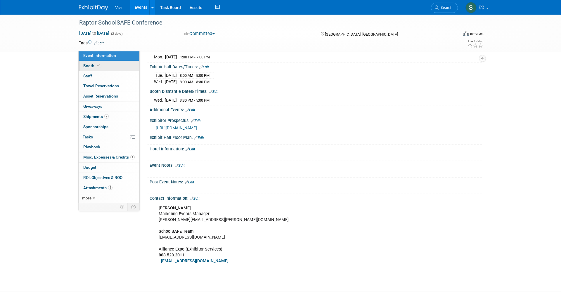
click at [92, 65] on span "Booth" at bounding box center [92, 65] width 18 height 5
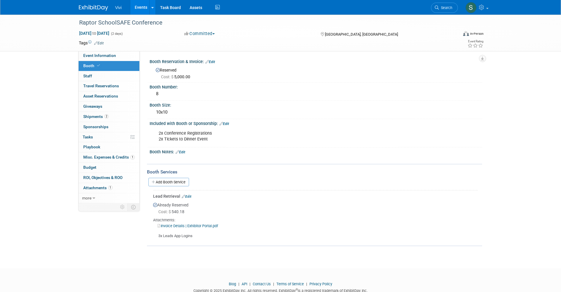
click at [223, 126] on div "2x Conference Registrations 2x Tickets to Dinner Event X" at bounding box center [314, 127] width 325 height 3
click at [229, 122] on link "Edit" at bounding box center [224, 124] width 10 height 4
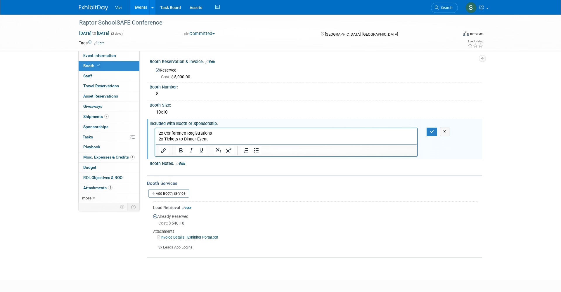
click at [213, 140] on p "2x Conference Registrations 2x Tickets to Dinner Event" at bounding box center [286, 136] width 255 height 12
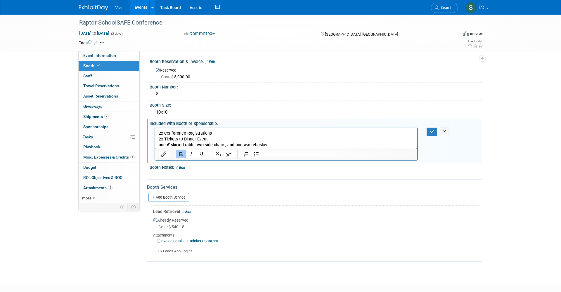
click at [166, 145] on b "one 6' skirted table, two side chairs, and one wastebasket" at bounding box center [213, 144] width 109 height 5
click at [263, 142] on b "1x 6' skirted table, two side chairs, and one wastebasket" at bounding box center [212, 144] width 106 height 5
click at [178, 153] on icon "Bold" at bounding box center [180, 154] width 7 height 7
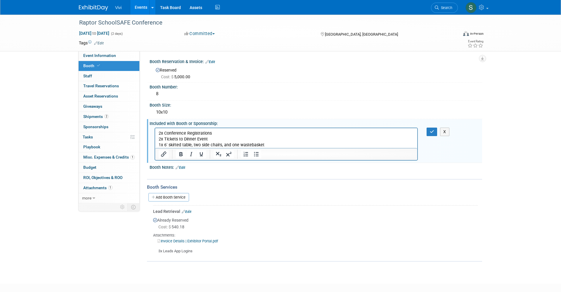
click at [193, 144] on p "1x 6' skirted table, two side chairs, and one wastebasket" at bounding box center [286, 145] width 255 height 6
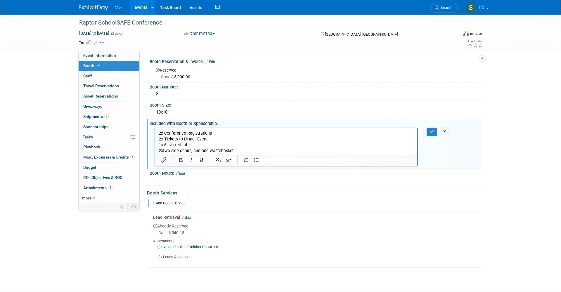
click at [170, 150] on p "2xtwo side chairs, and one wastebasket" at bounding box center [286, 151] width 255 height 6
drag, startPoint x: 201, startPoint y: 151, endPoint x: 188, endPoint y: 151, distance: 13.7
click at [188, 151] on p "2x side chairs, and one wastebasket" at bounding box center [286, 151] width 255 height 6
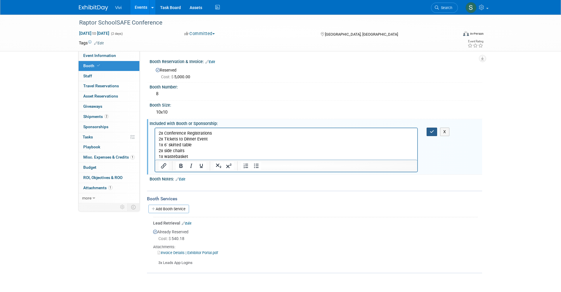
click at [432, 130] on icon "button" at bounding box center [432, 132] width 4 height 4
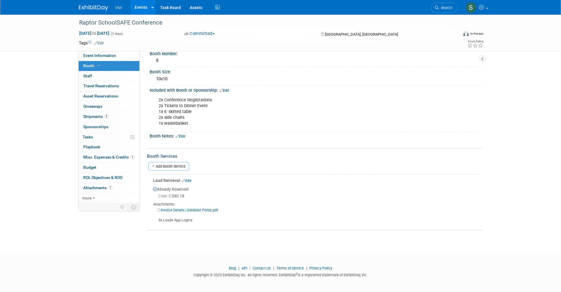
scroll to position [33, 0]
click at [168, 165] on link "Add Booth Service" at bounding box center [168, 166] width 41 height 8
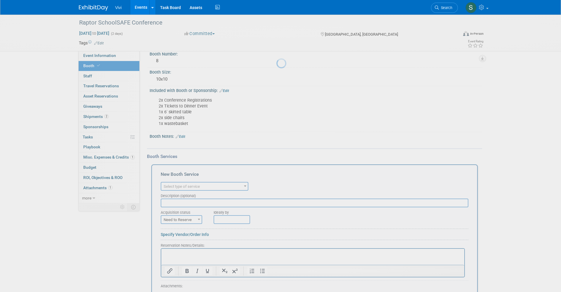
scroll to position [0, 0]
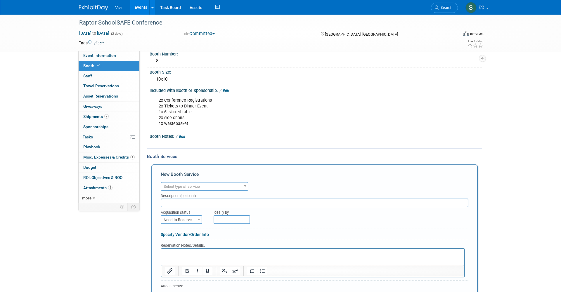
click at [170, 187] on span "Select type of service" at bounding box center [204, 187] width 86 height 8
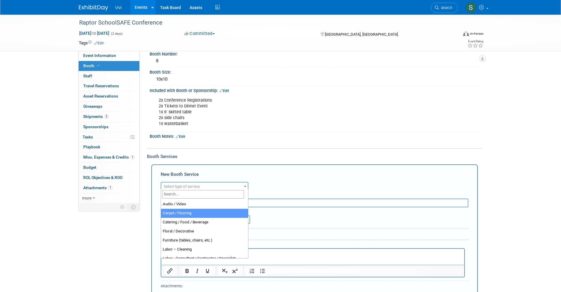
select select "4"
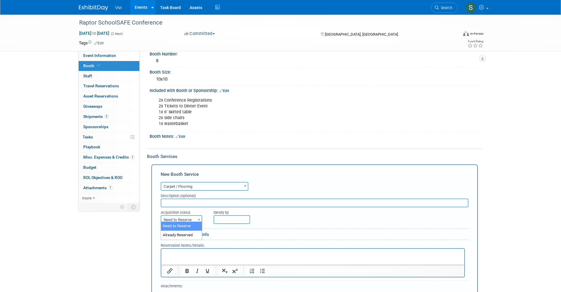
click at [171, 216] on span "Need to Reserve" at bounding box center [181, 220] width 40 height 8
select select "2"
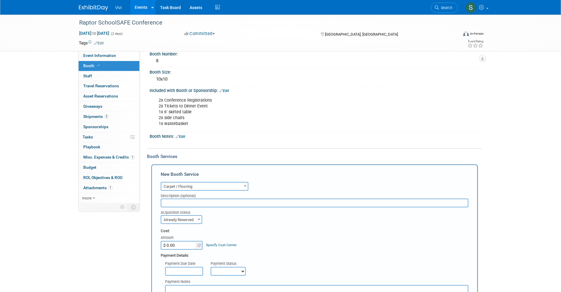
click at [169, 242] on input "$ 0.00" at bounding box center [179, 245] width 37 height 9
type input "$ 1,293.05"
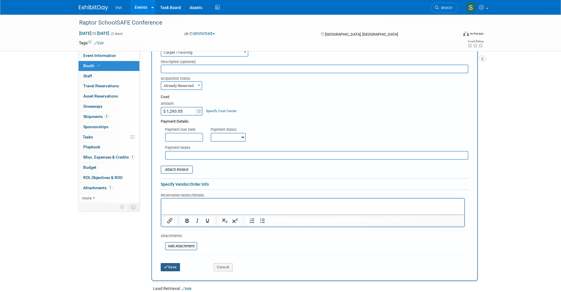
click at [168, 263] on button "Save" at bounding box center [170, 267] width 19 height 8
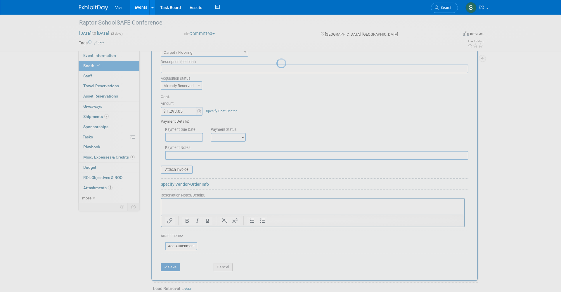
scroll to position [65, 0]
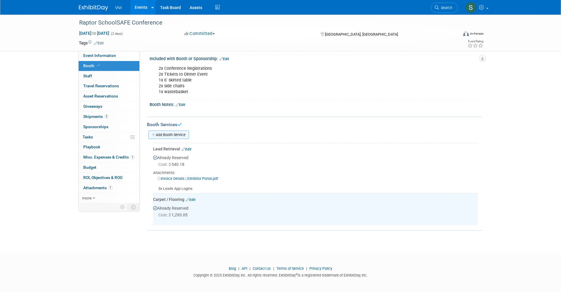
click at [162, 133] on link "Add Booth Service" at bounding box center [168, 135] width 41 height 8
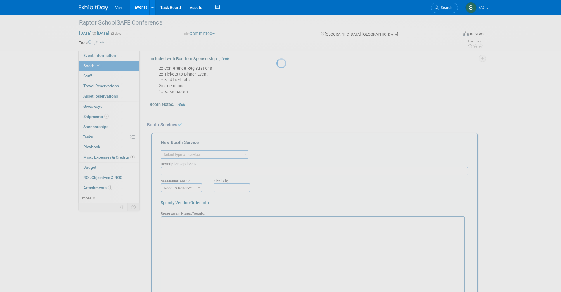
scroll to position [0, 0]
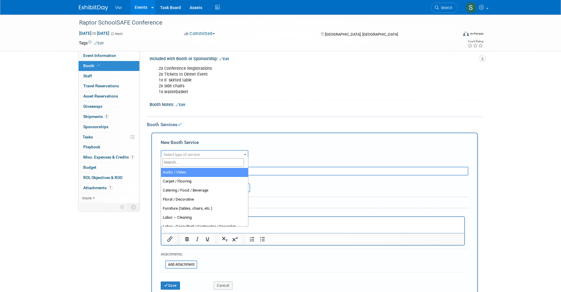
click at [177, 151] on span "Select type of service" at bounding box center [204, 155] width 86 height 8
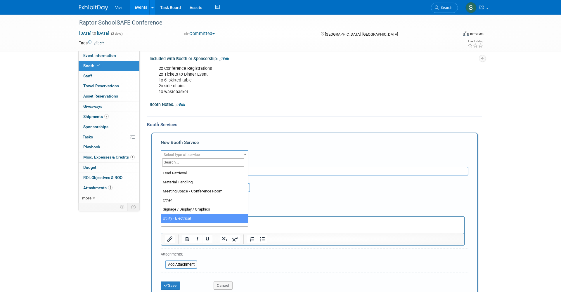
scroll to position [118, 0]
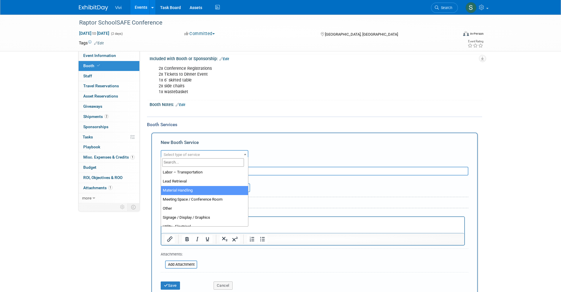
select select "10"
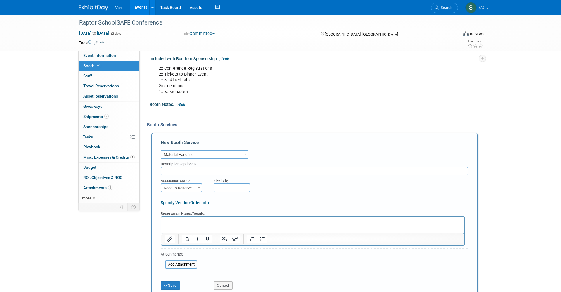
click at [176, 186] on span "Need to Reserve" at bounding box center [181, 188] width 40 height 8
select select "2"
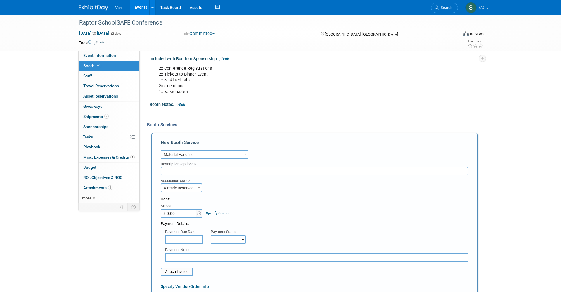
click at [173, 209] on input "$ 0.00" at bounding box center [179, 213] width 37 height 9
click at [170, 213] on input "$0.00" at bounding box center [179, 213] width 37 height 9
type input "$ 688.59"
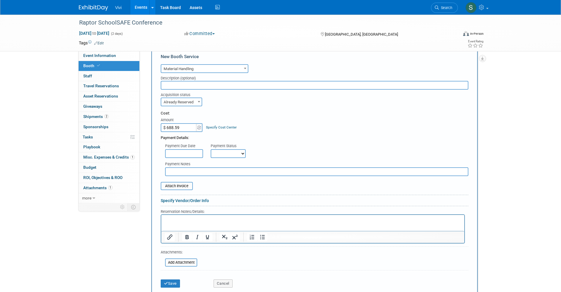
scroll to position [150, 0]
click at [174, 280] on button "Save" at bounding box center [170, 284] width 19 height 8
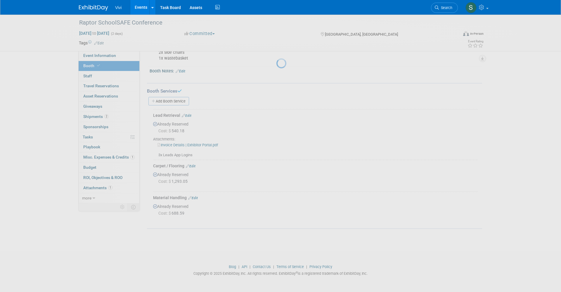
scroll to position [97, 0]
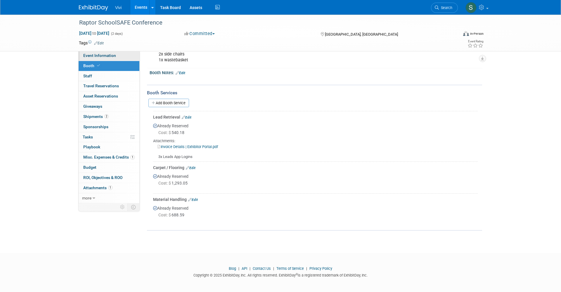
click at [99, 54] on span "Event Information" at bounding box center [99, 55] width 33 height 5
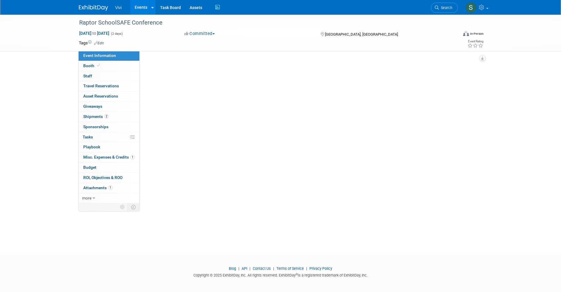
scroll to position [0, 0]
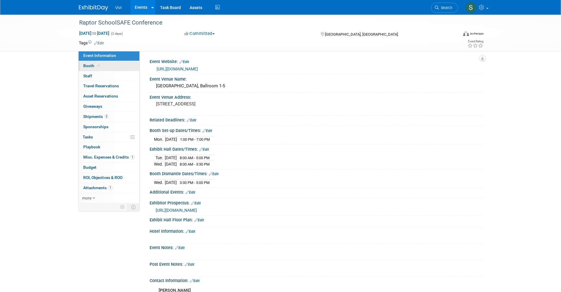
click at [87, 64] on span "Booth" at bounding box center [92, 65] width 18 height 5
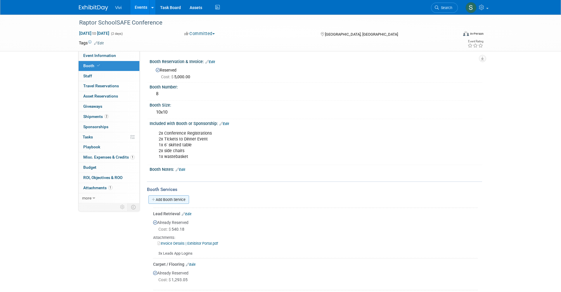
click at [178, 197] on link "Add Booth Service" at bounding box center [168, 199] width 41 height 8
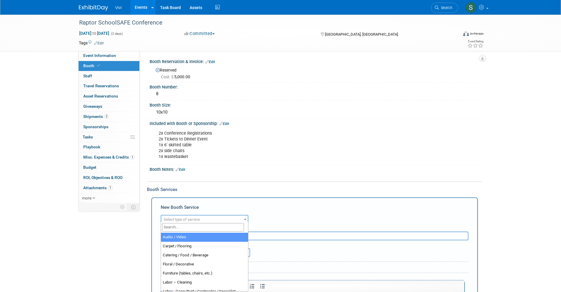
click at [190, 218] on span "Select type of service" at bounding box center [182, 219] width 36 height 4
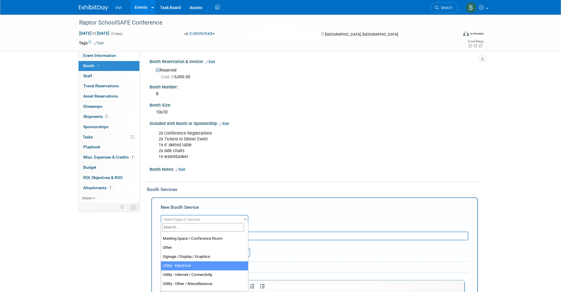
scroll to position [143, 0]
select select "8"
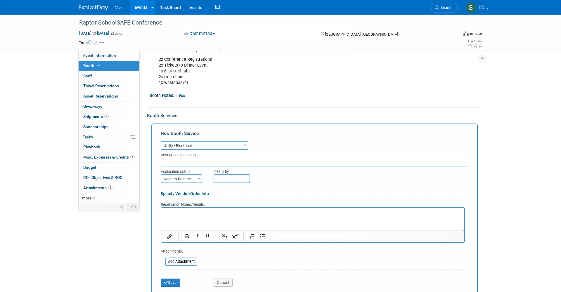
scroll to position [76, 0]
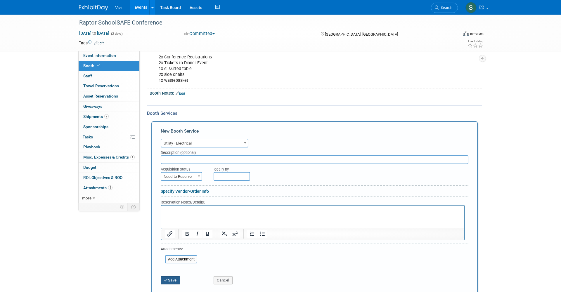
click at [177, 276] on button "Save" at bounding box center [170, 280] width 19 height 8
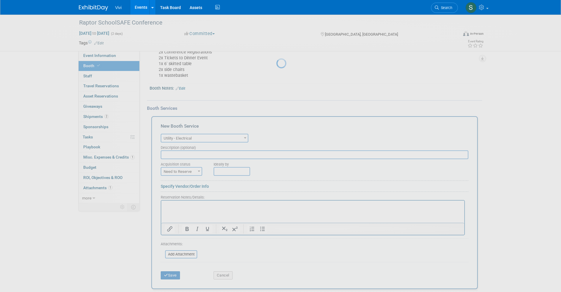
scroll to position [126, 0]
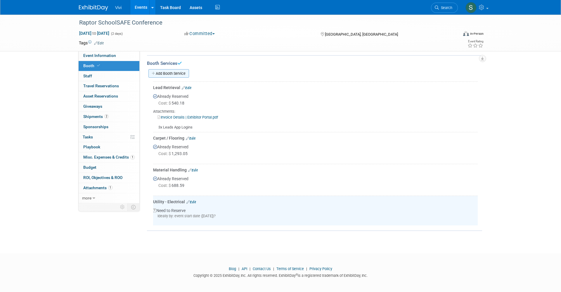
click at [169, 73] on link "Add Booth Service" at bounding box center [168, 73] width 41 height 8
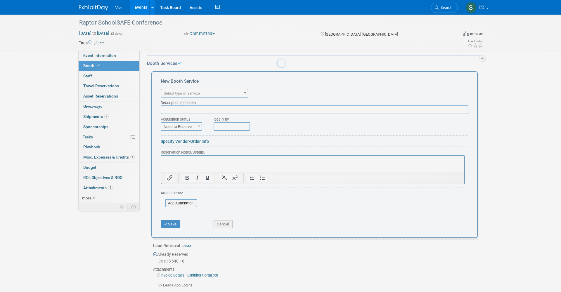
scroll to position [0, 0]
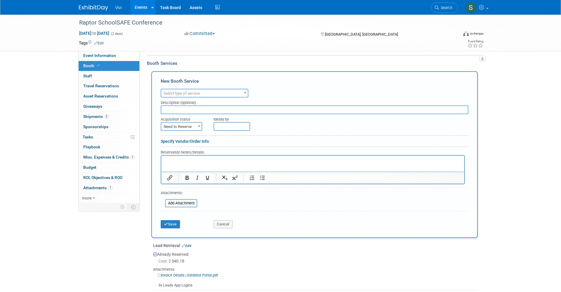
click at [171, 92] on span "Select type of service" at bounding box center [182, 93] width 36 height 4
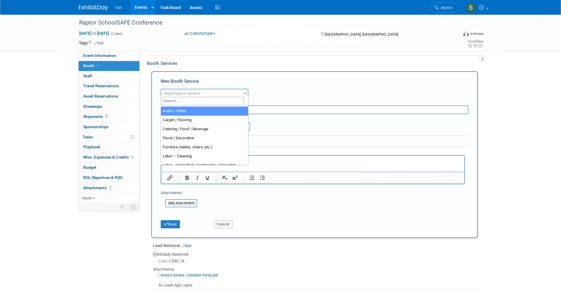
select select "2"
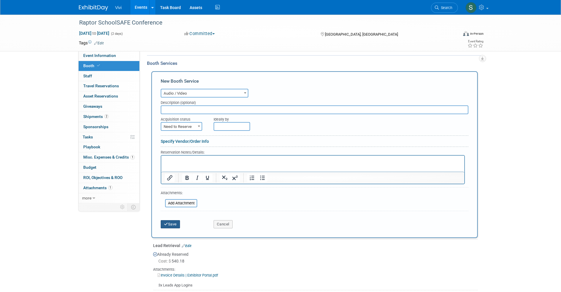
click at [171, 222] on button "Save" at bounding box center [170, 224] width 19 height 8
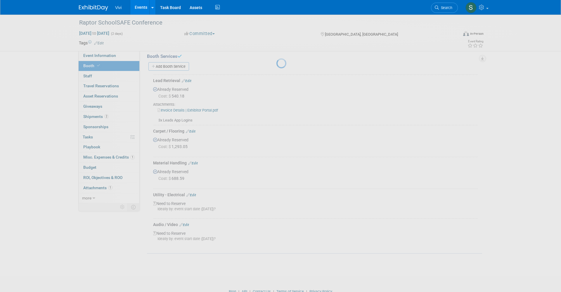
scroll to position [156, 0]
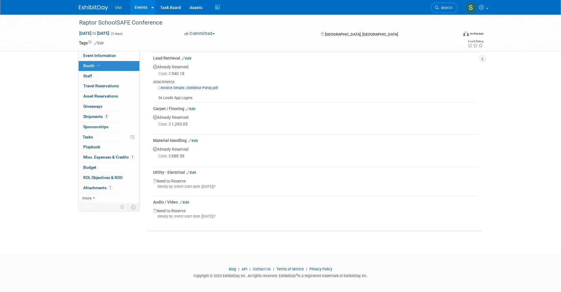
click at [98, 5] on img at bounding box center [93, 8] width 29 height 6
